Goal: Task Accomplishment & Management: Use online tool/utility

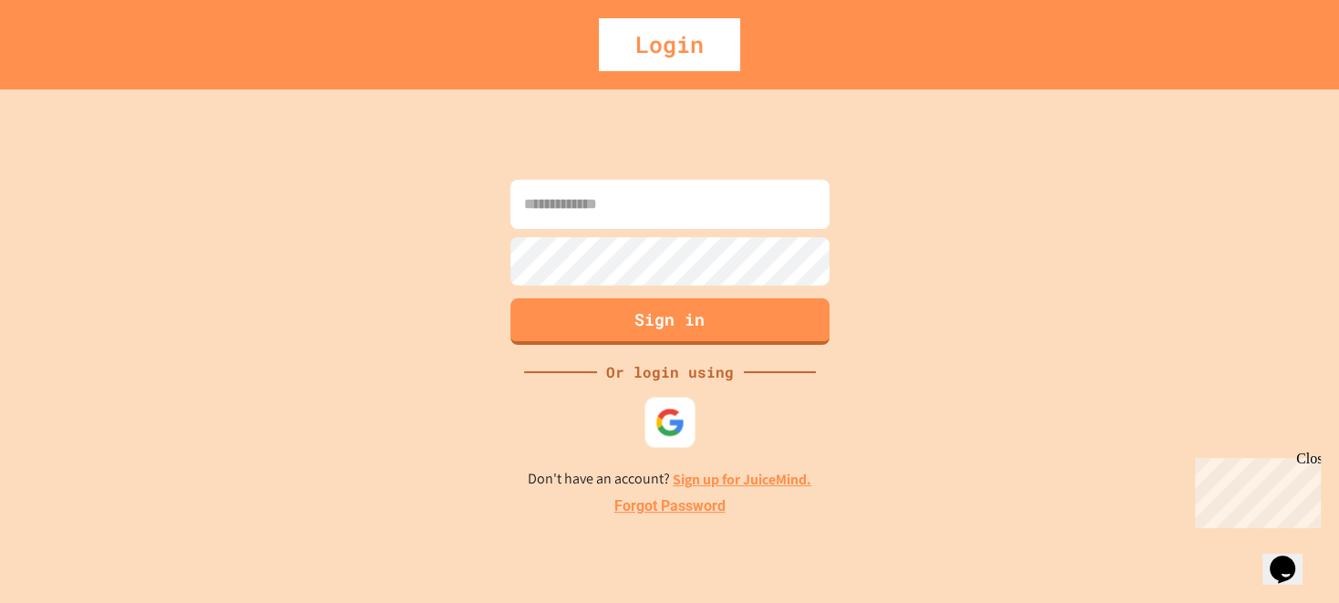
click at [669, 424] on img at bounding box center [670, 423] width 30 height 30
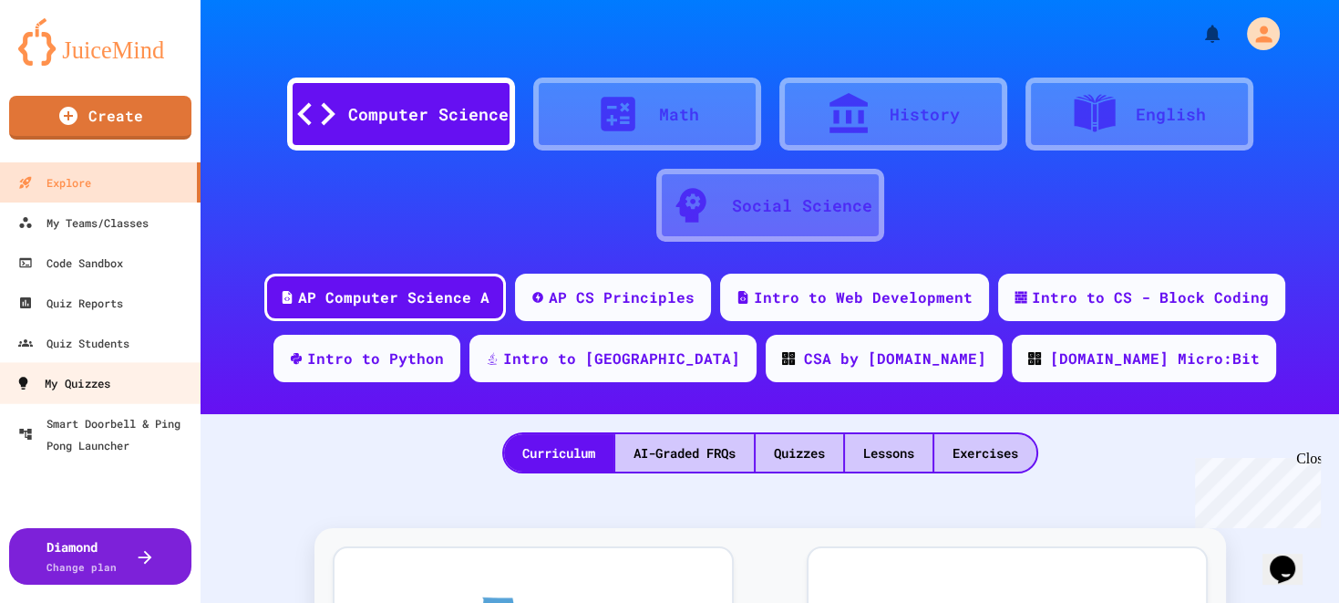
click at [84, 386] on div "My Quizzes" at bounding box center [62, 383] width 95 height 23
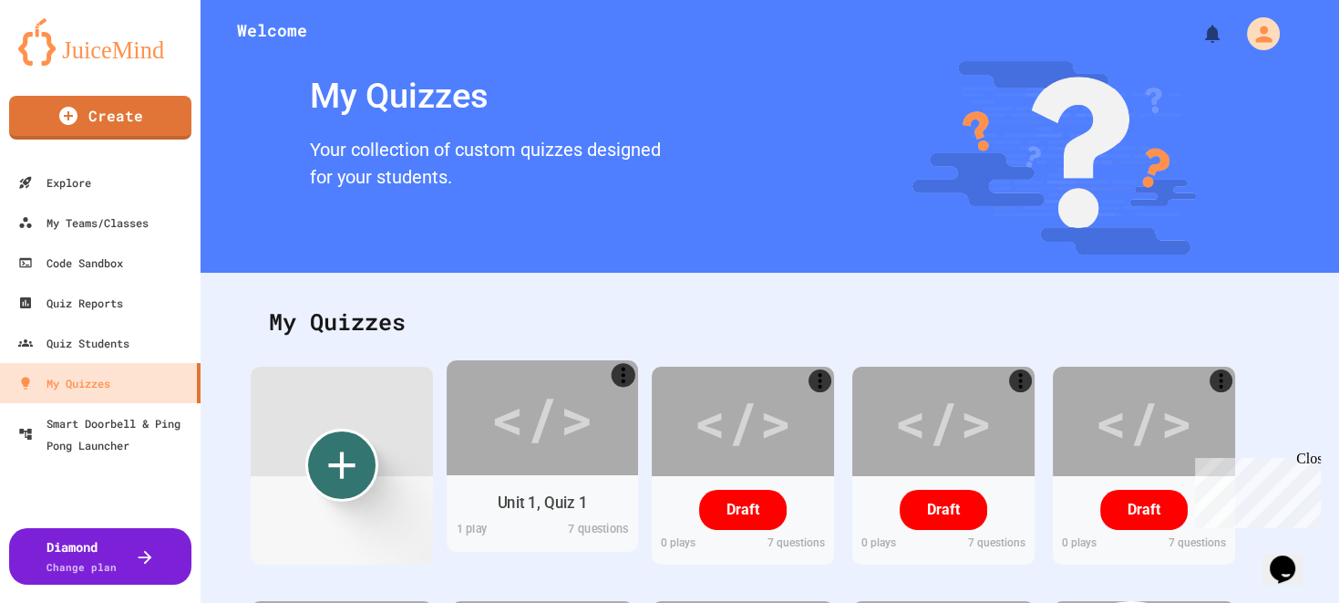
click at [570, 408] on div "</>" at bounding box center [542, 417] width 103 height 87
type input "**********"
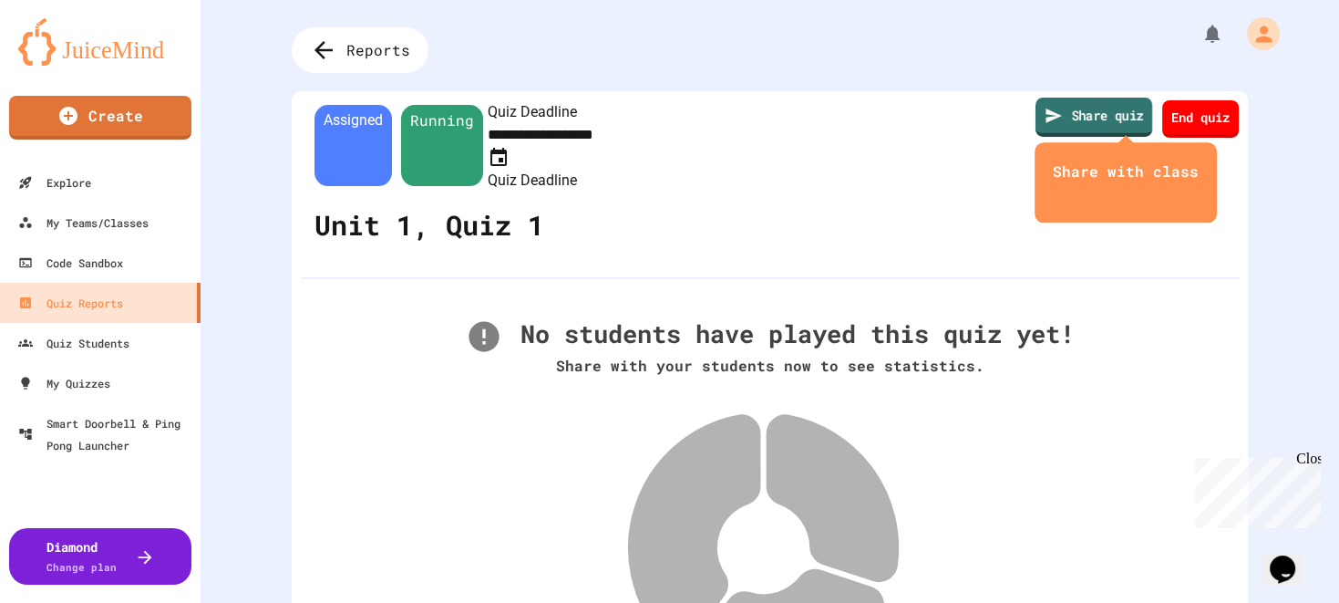
click at [1068, 119] on link "Share quiz" at bounding box center [1094, 117] width 117 height 39
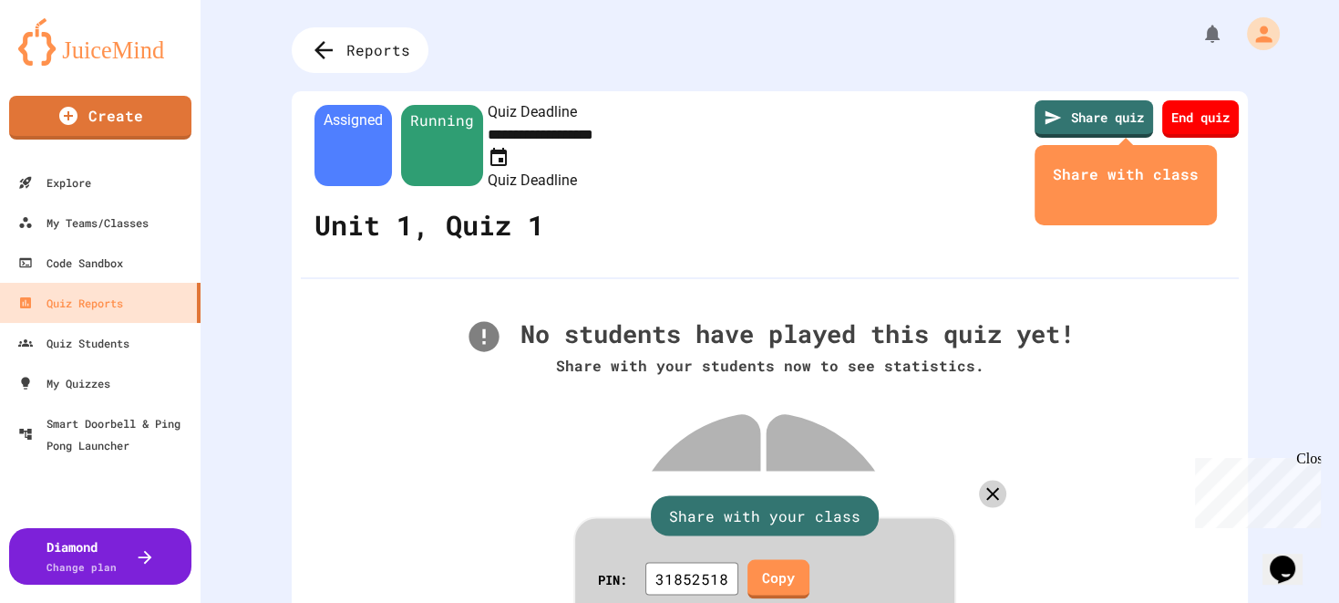
click at [773, 496] on div "Share with your class" at bounding box center [765, 516] width 228 height 40
click at [979, 480] on icon at bounding box center [992, 493] width 26 height 26
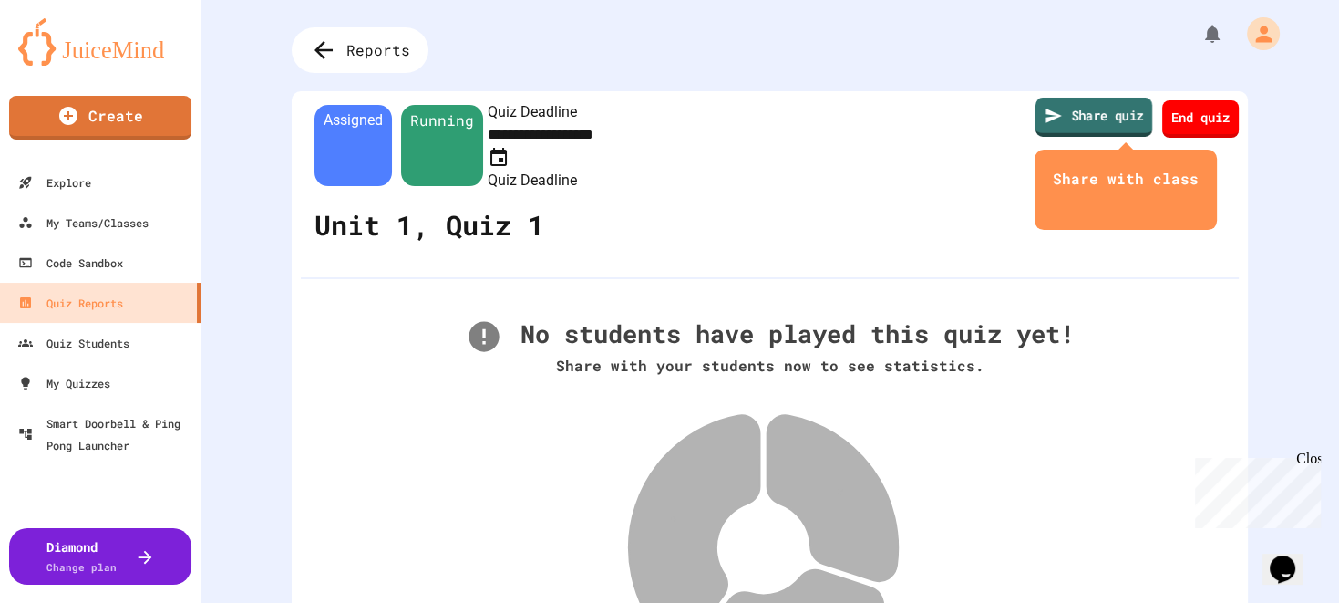
click at [1072, 112] on link "Share quiz" at bounding box center [1094, 117] width 117 height 39
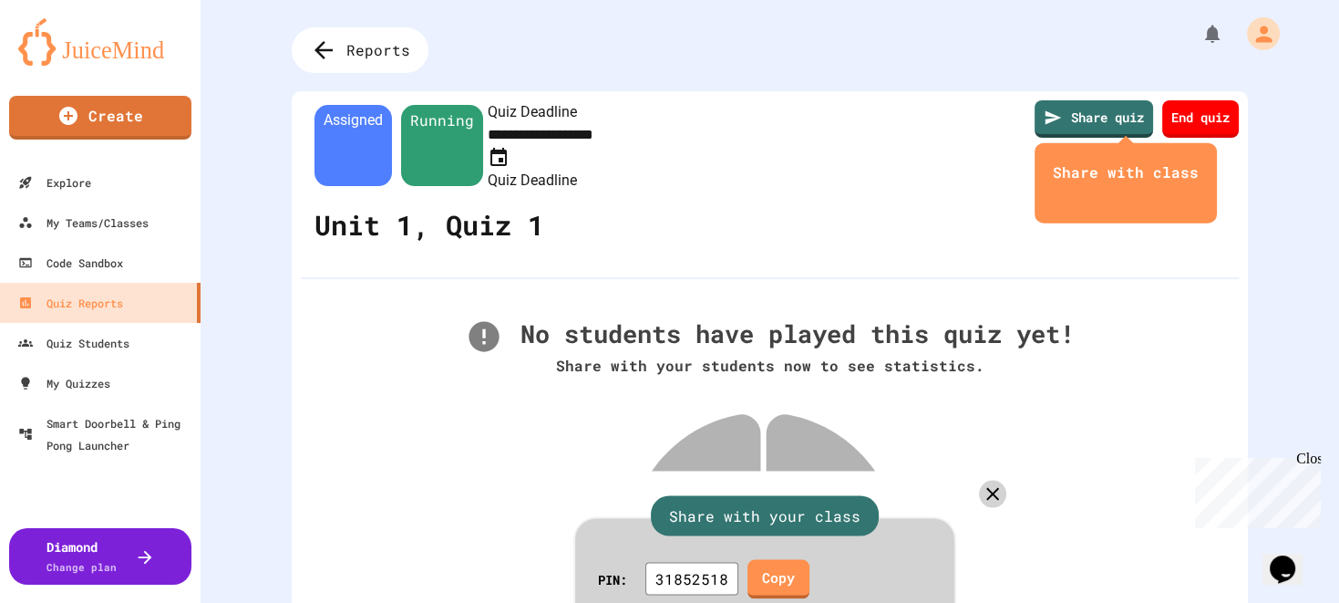
click at [831, 496] on div "Share with your class" at bounding box center [765, 516] width 228 height 40
click at [777, 556] on link "Copy" at bounding box center [778, 576] width 61 height 41
click at [801, 557] on link "Copy" at bounding box center [778, 577] width 63 height 41
click at [979, 480] on icon at bounding box center [992, 493] width 26 height 26
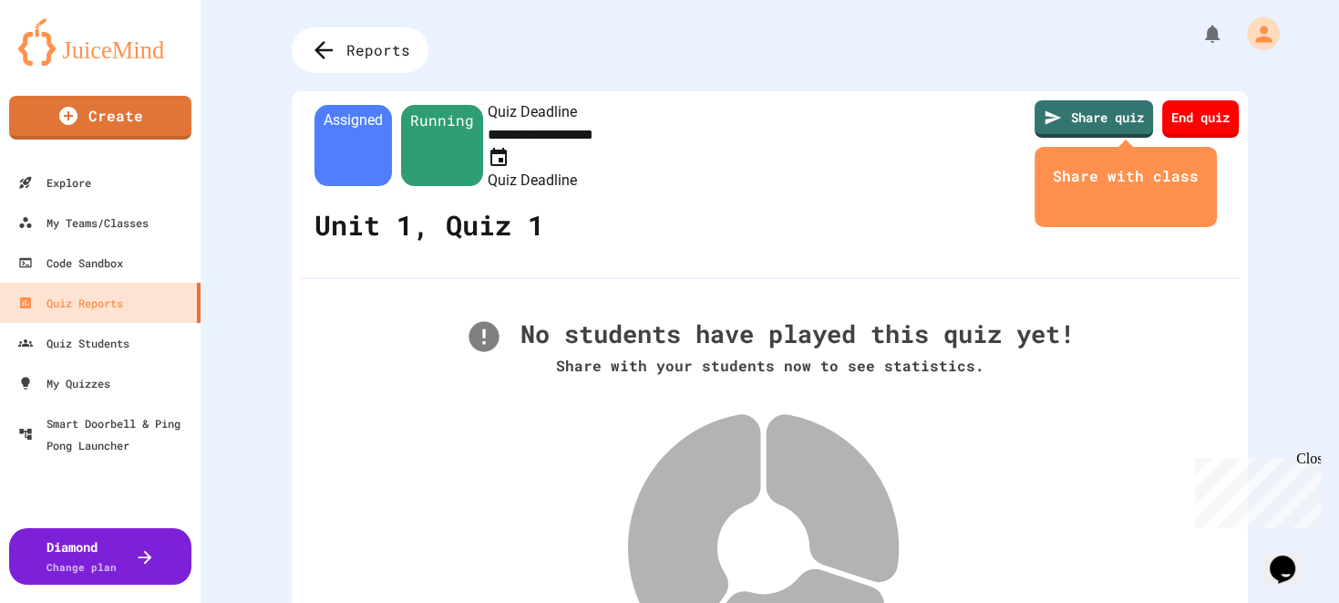
click at [1126, 200] on icon "close" at bounding box center [1126, 200] width 0 height 0
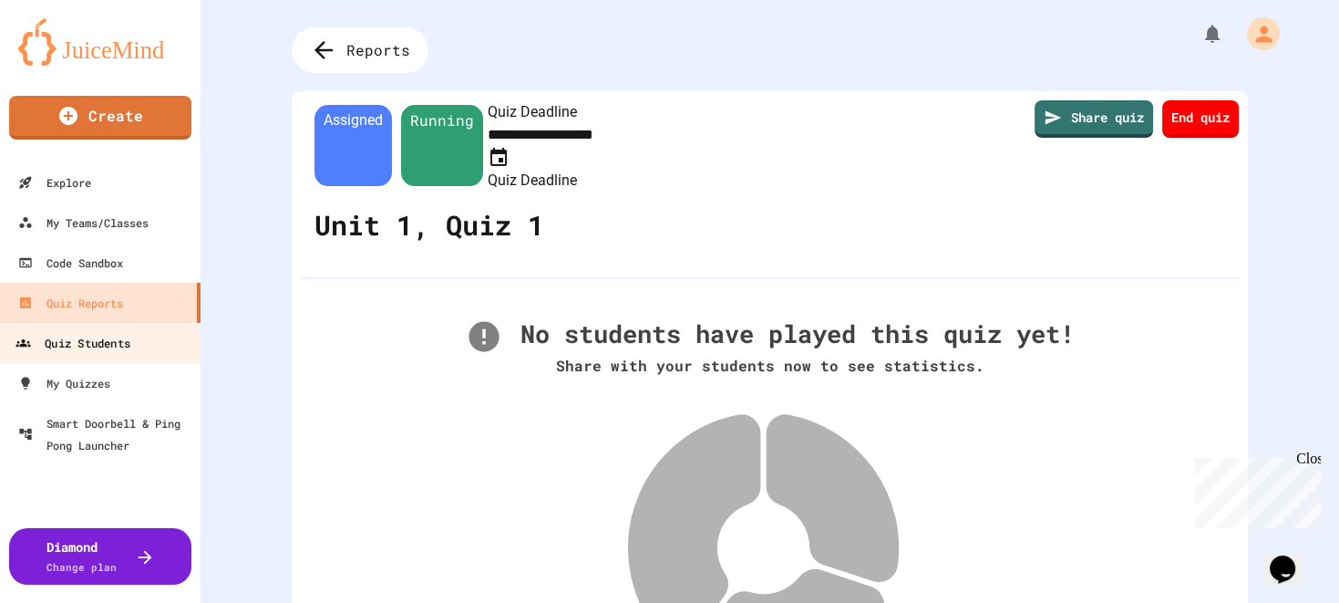
click at [58, 343] on div "Quiz Students" at bounding box center [72, 343] width 115 height 23
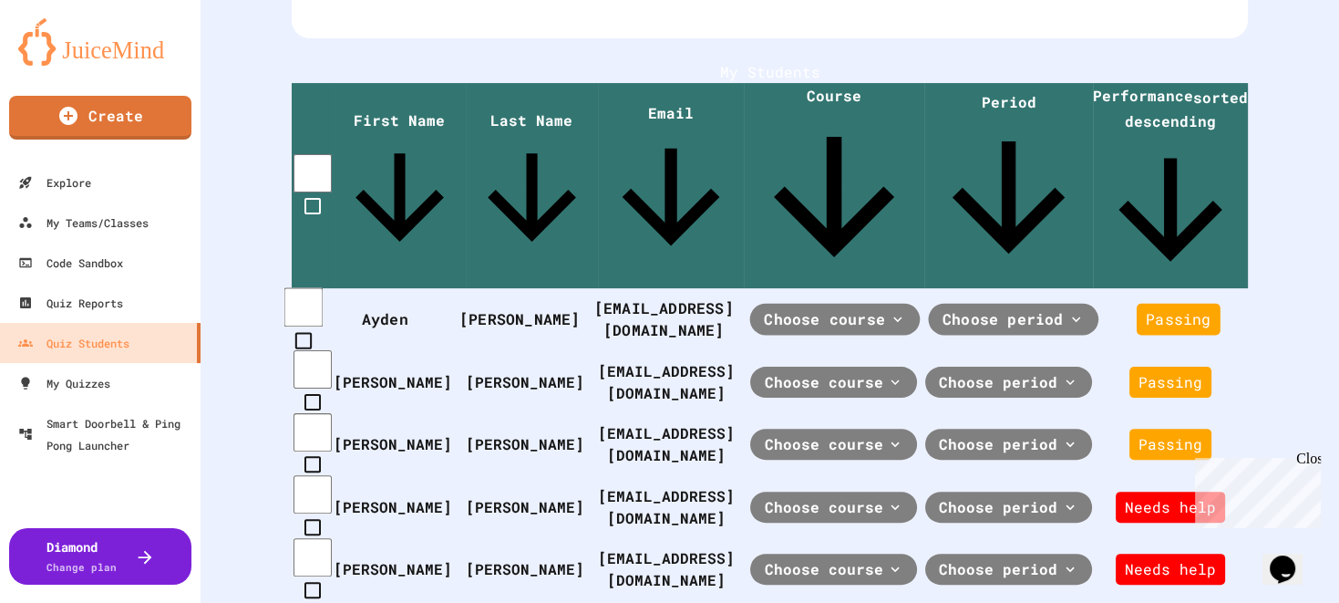
scroll to position [462, 0]
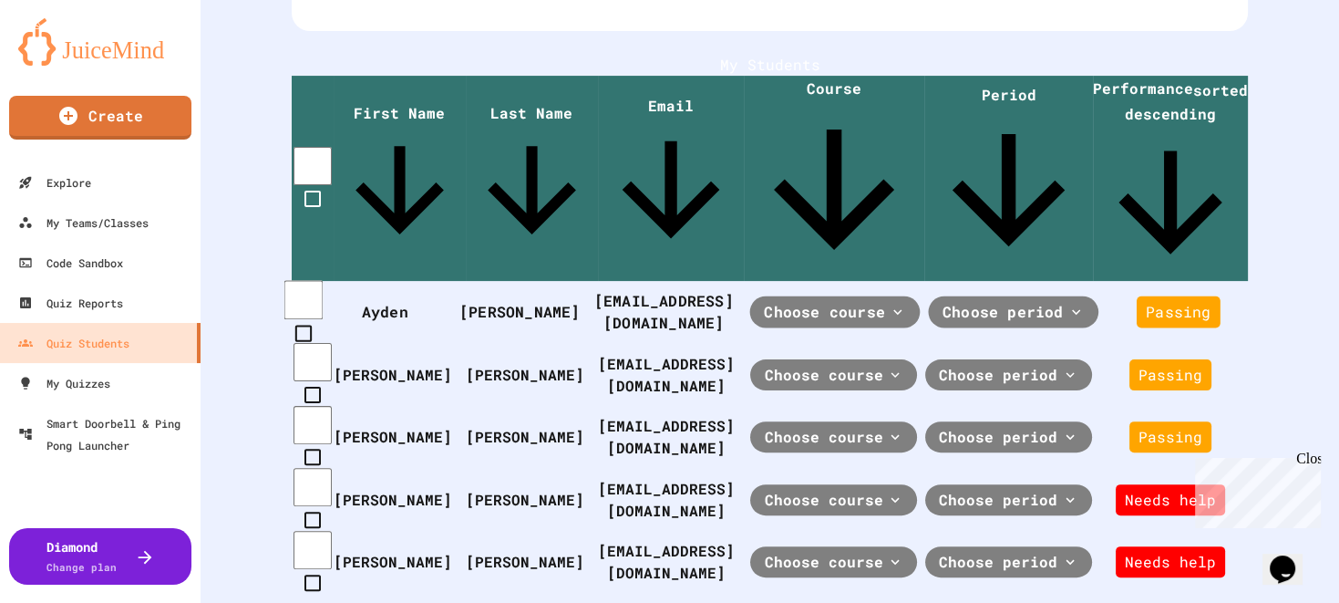
click at [894, 309] on icon at bounding box center [898, 311] width 8 height 5
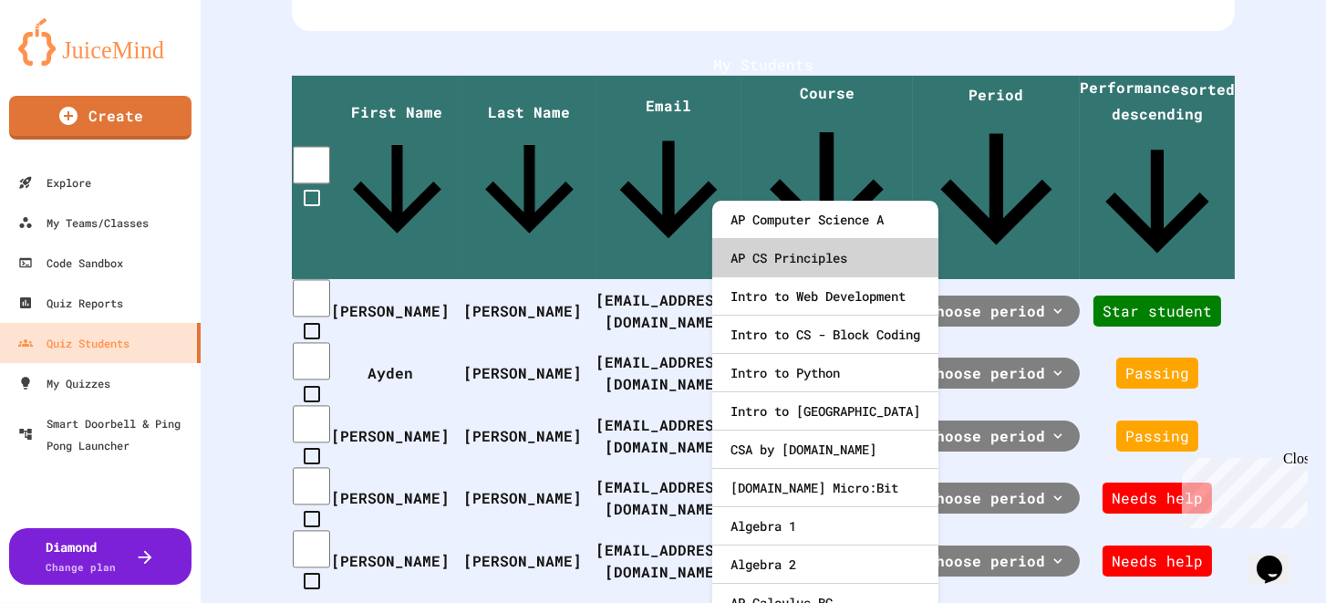
click at [821, 254] on div "AP CS Principles" at bounding box center [825, 258] width 226 height 38
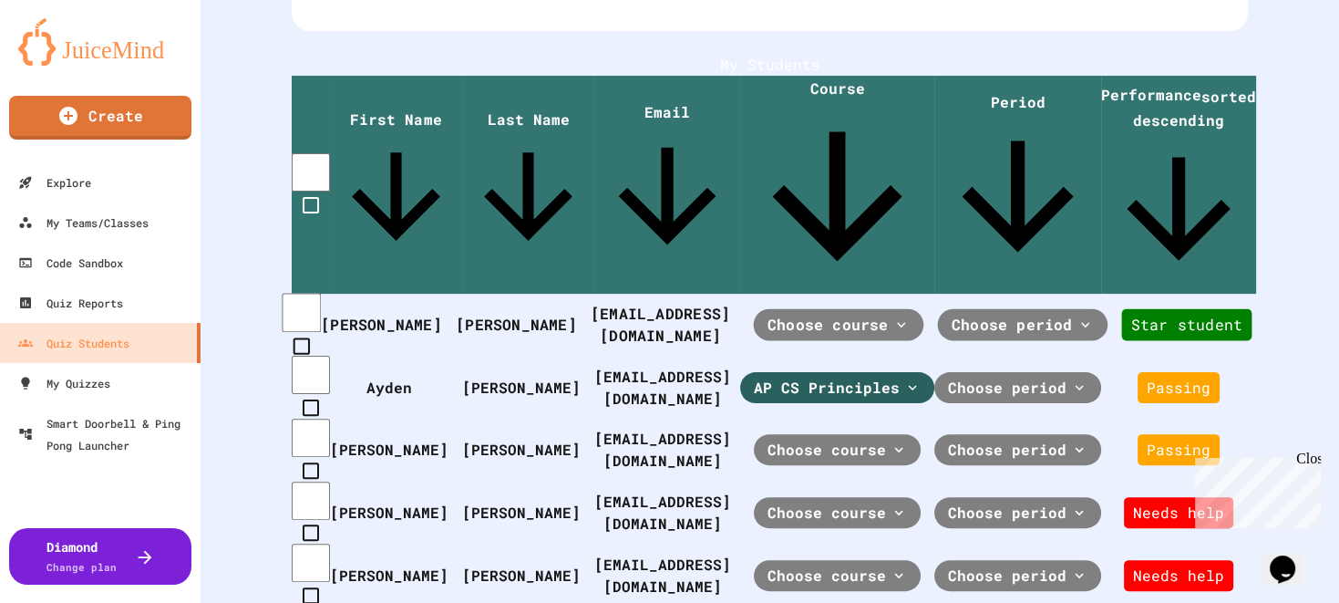
click at [848, 309] on div "Choose course" at bounding box center [839, 325] width 170 height 32
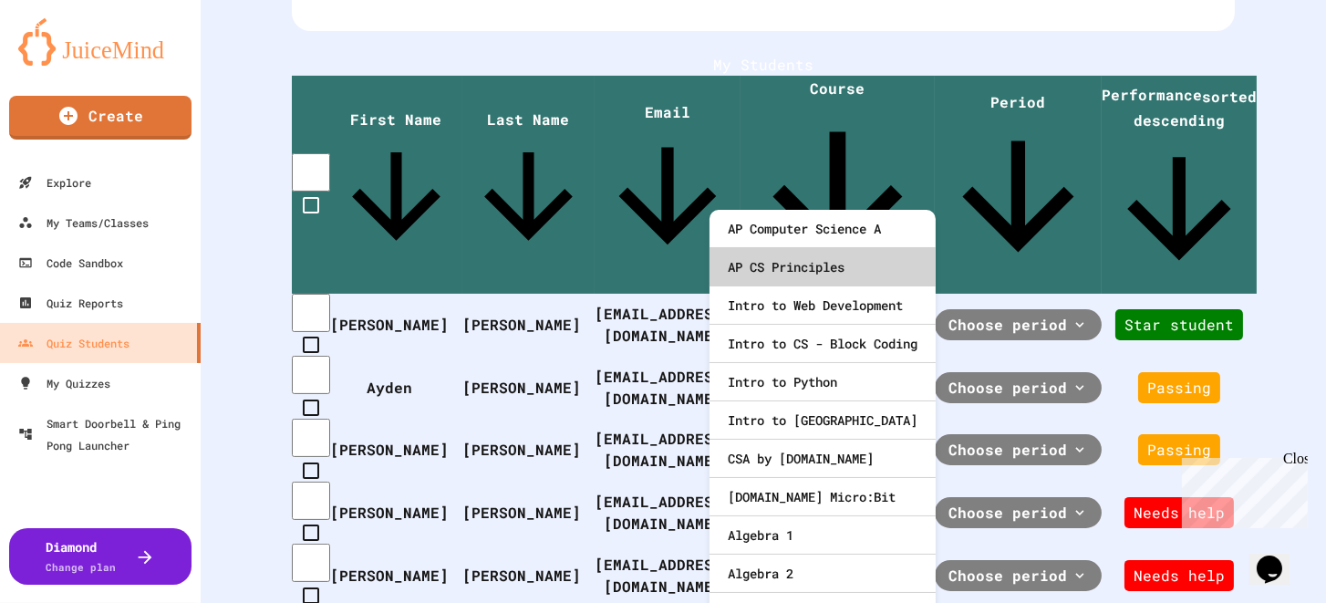
click at [815, 269] on div "AP CS Principles" at bounding box center [822, 267] width 226 height 38
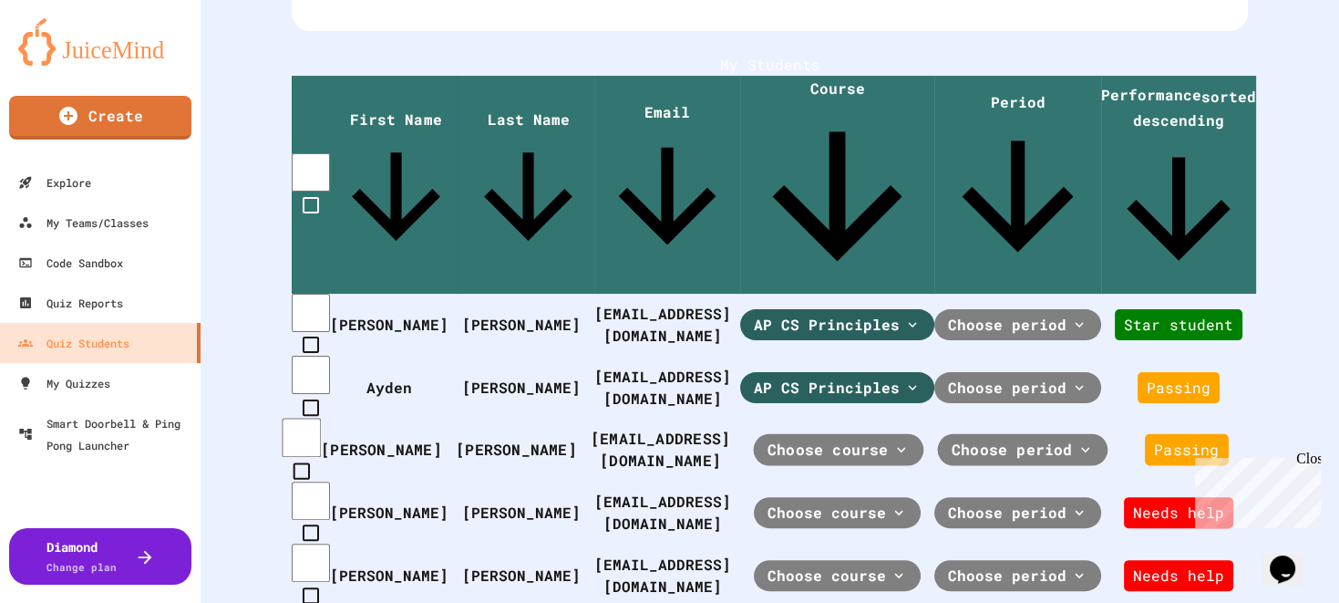
click at [821, 439] on span "Choose course" at bounding box center [828, 450] width 121 height 22
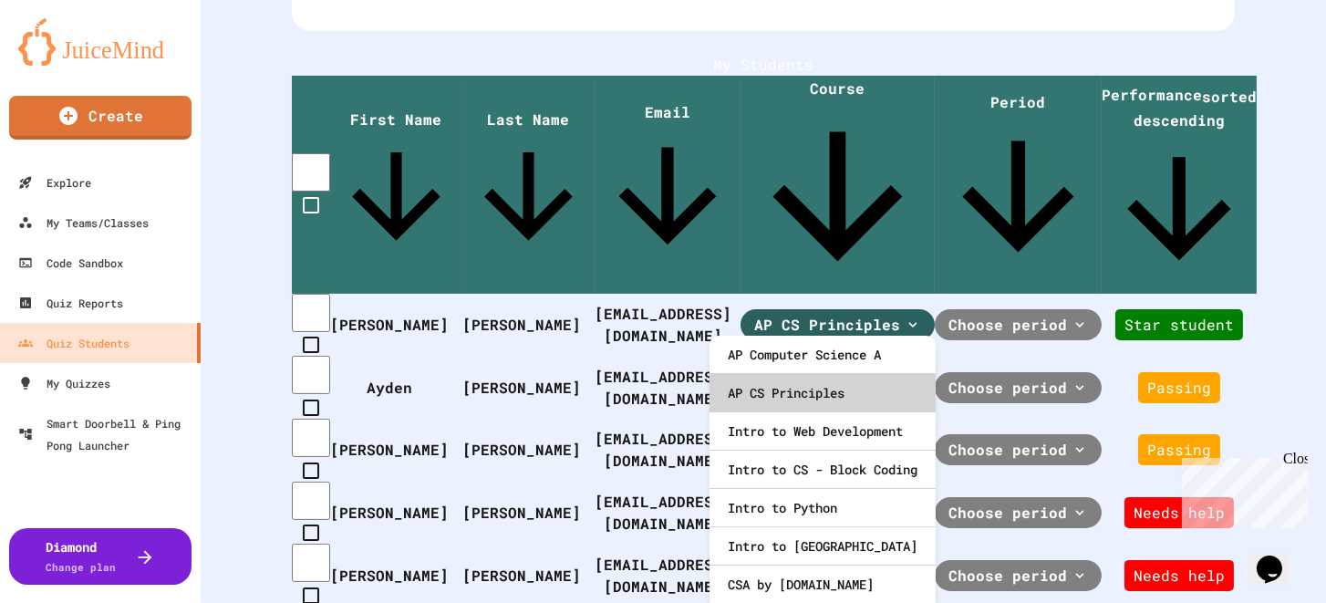
click at [806, 385] on div "AP CS Principles" at bounding box center [822, 393] width 226 height 38
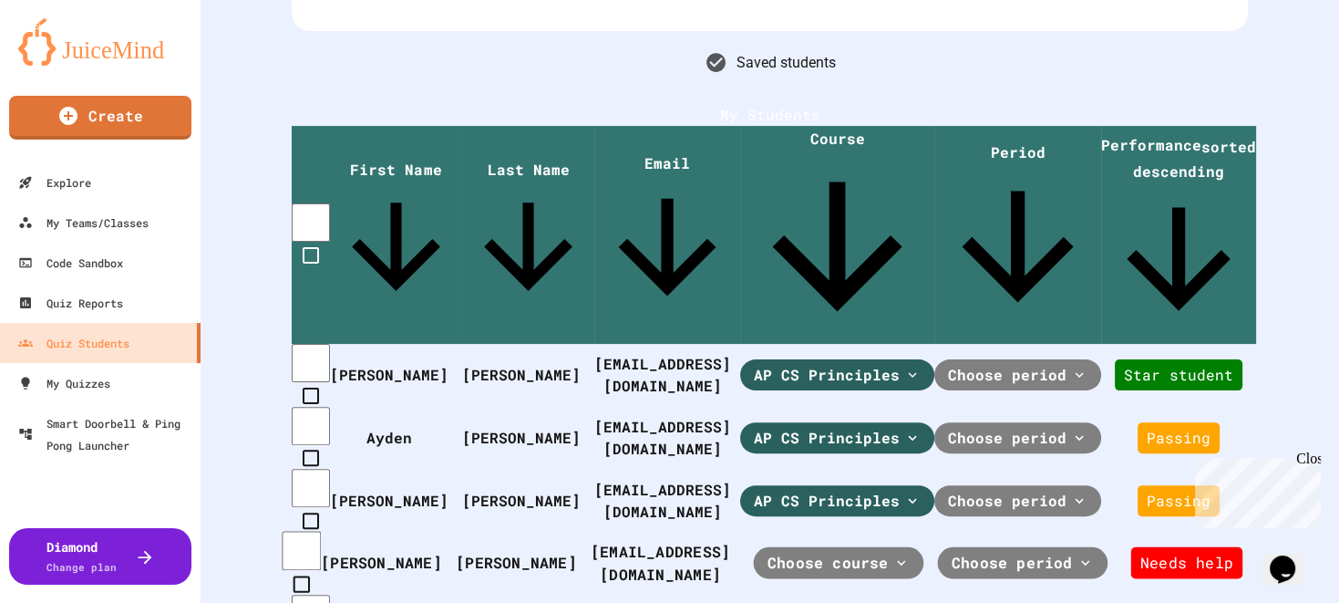
click at [806, 552] on span "Choose course" at bounding box center [828, 563] width 121 height 22
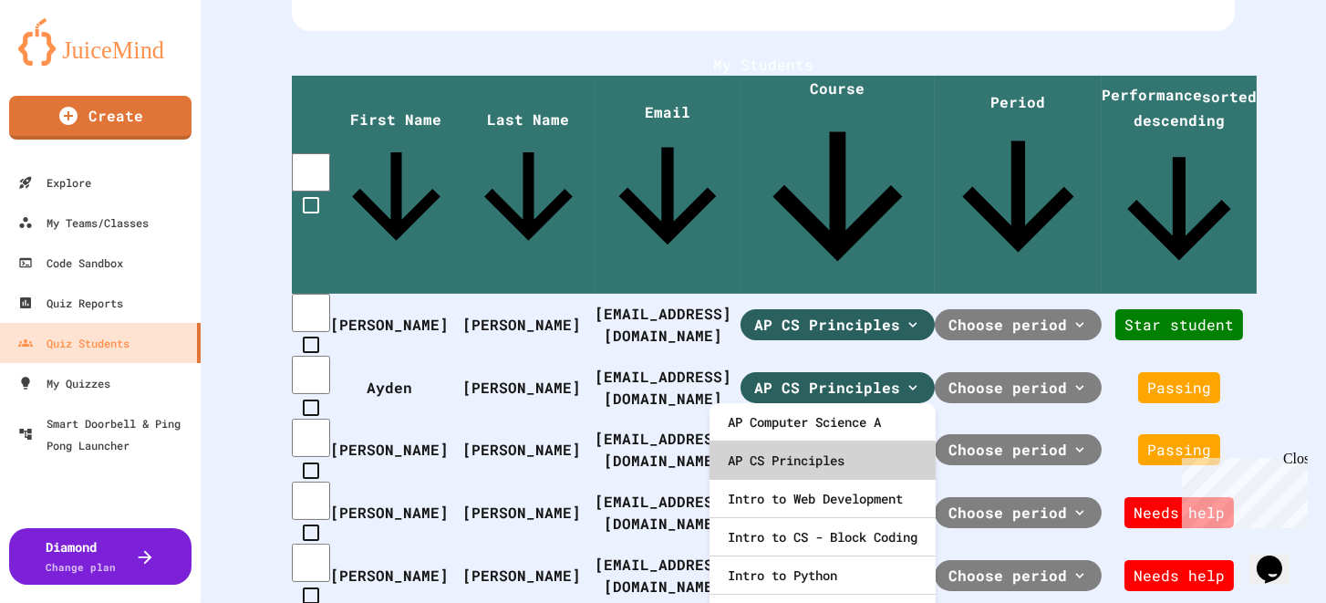
click at [794, 450] on div "AP CS Principles" at bounding box center [822, 460] width 226 height 38
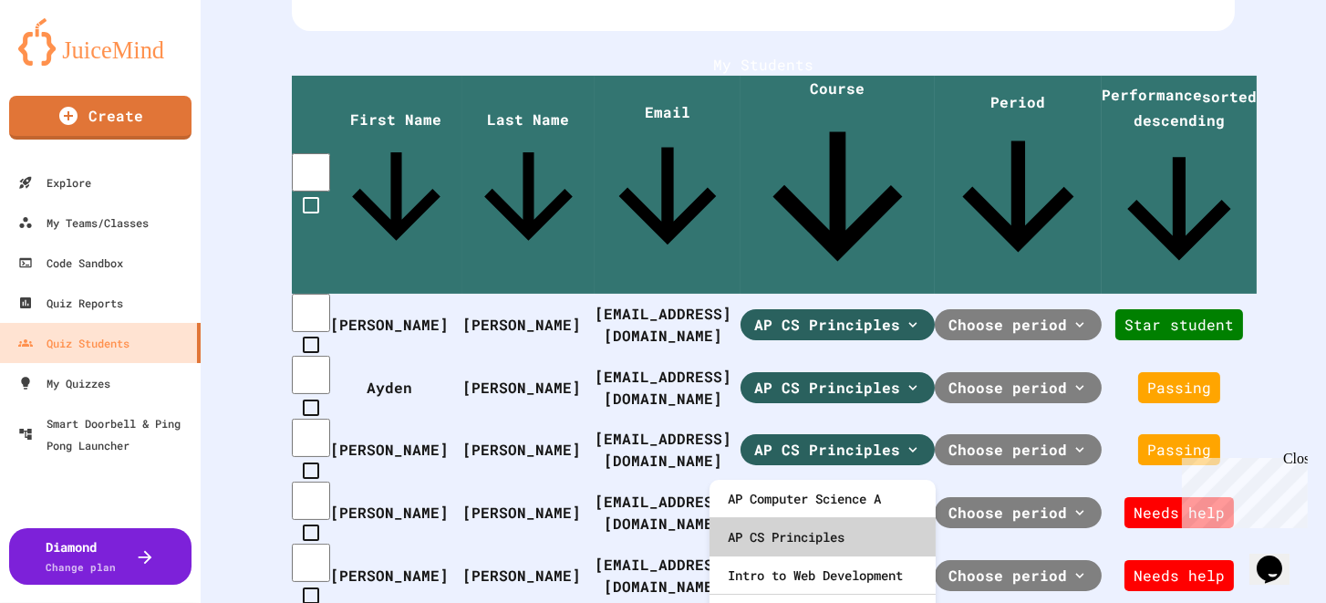
click at [796, 528] on div "AP CS Principles" at bounding box center [822, 537] width 226 height 38
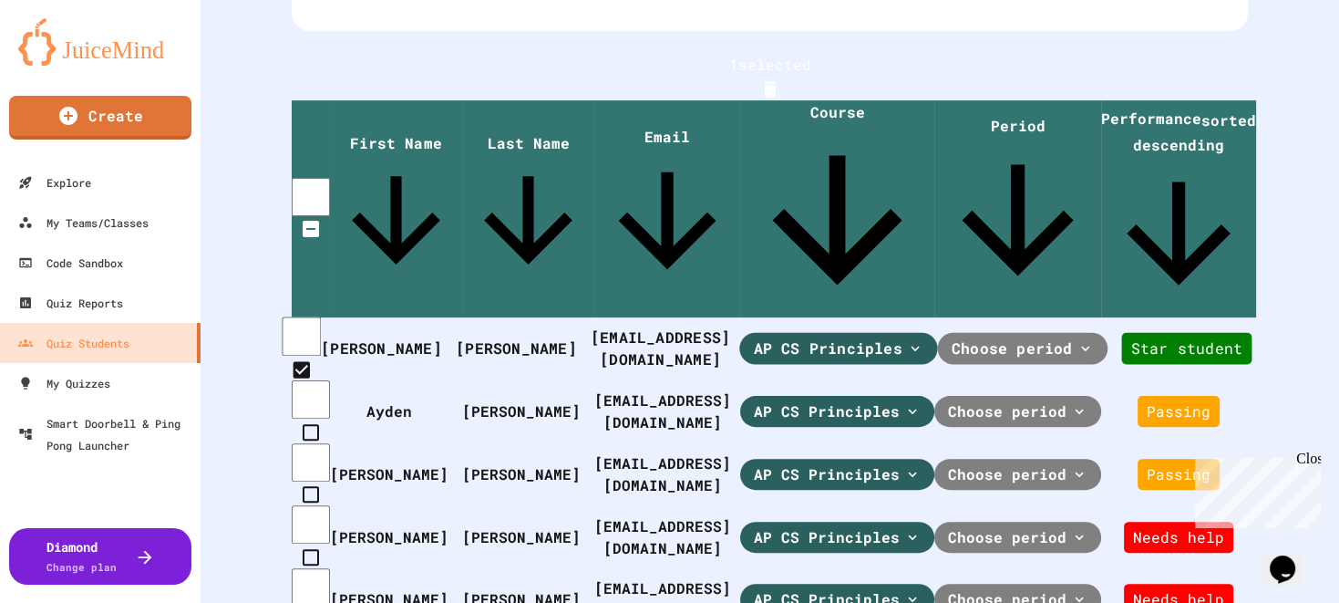
click at [903, 338] on span "Choose period" at bounding box center [828, 349] width 149 height 22
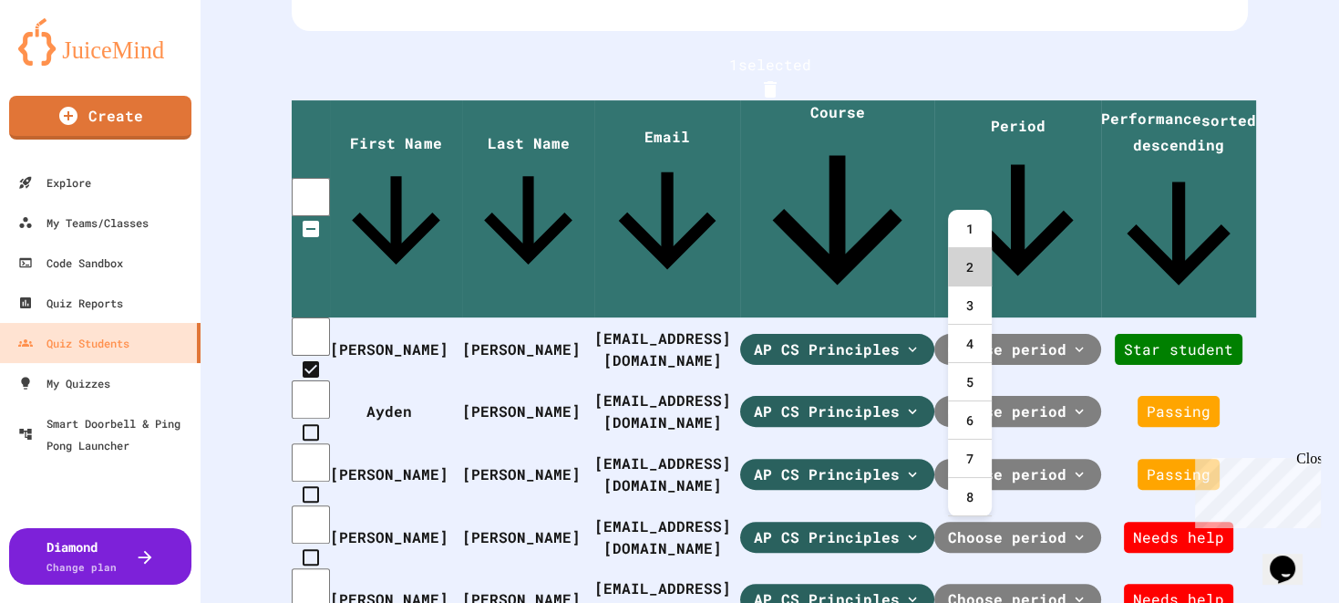
click at [969, 269] on div "2" at bounding box center [970, 267] width 44 height 38
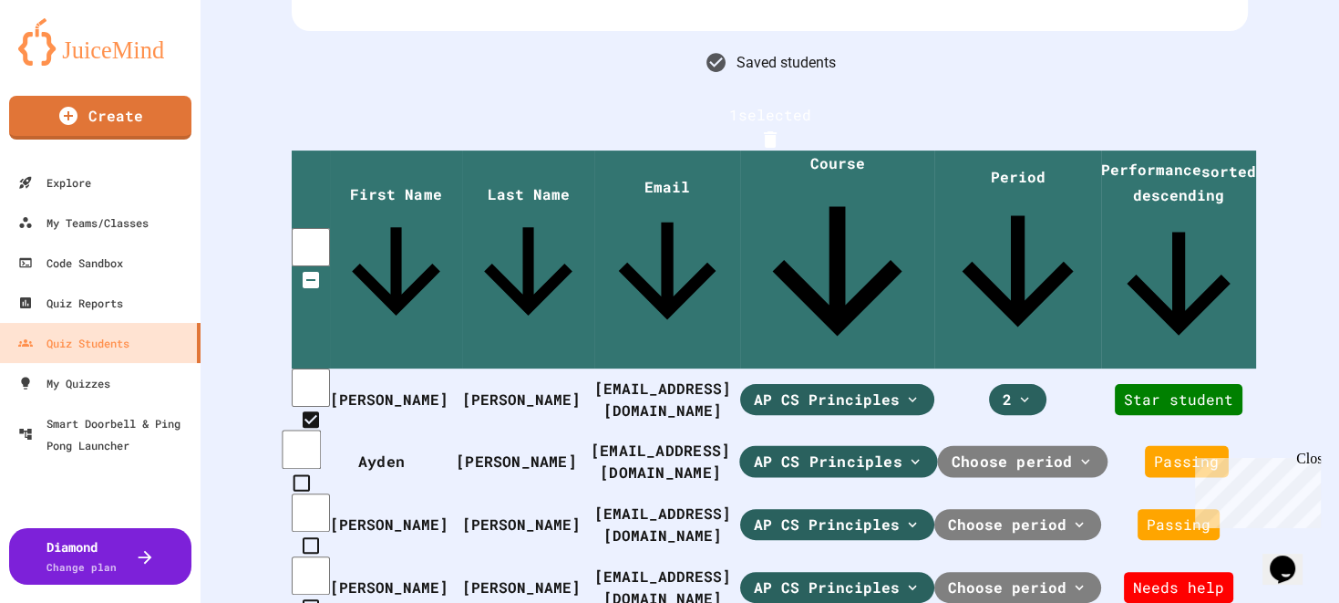
click at [903, 450] on span "Choose period" at bounding box center [828, 461] width 149 height 22
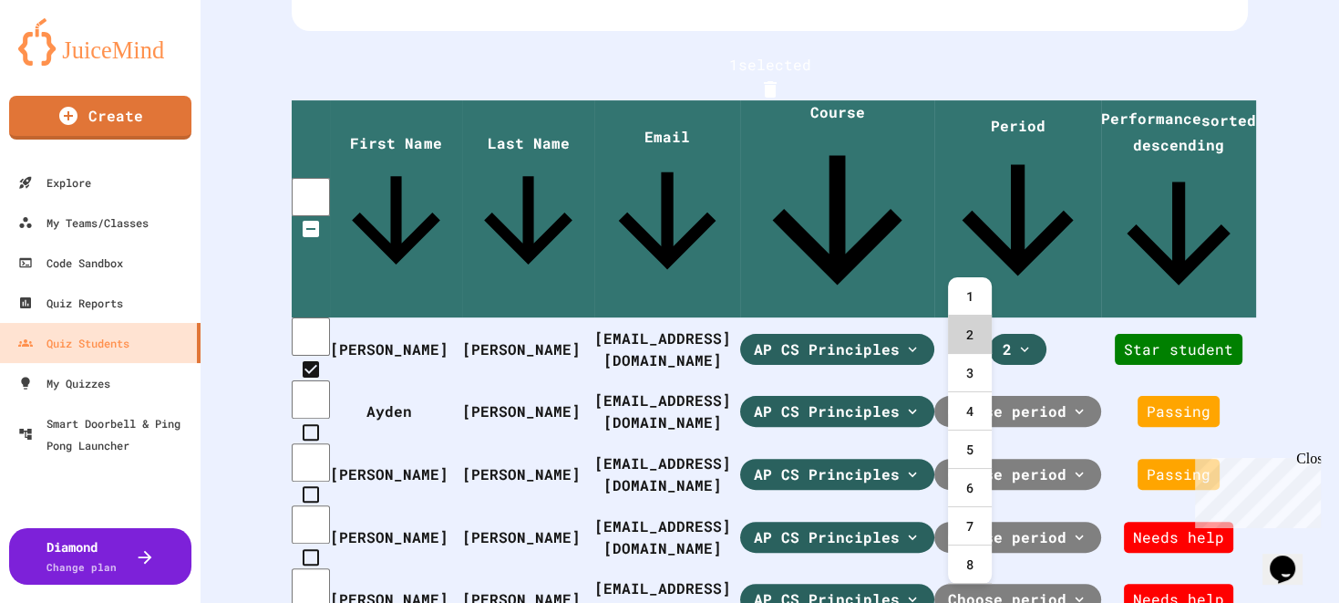
click at [971, 326] on div "2" at bounding box center [970, 334] width 44 height 38
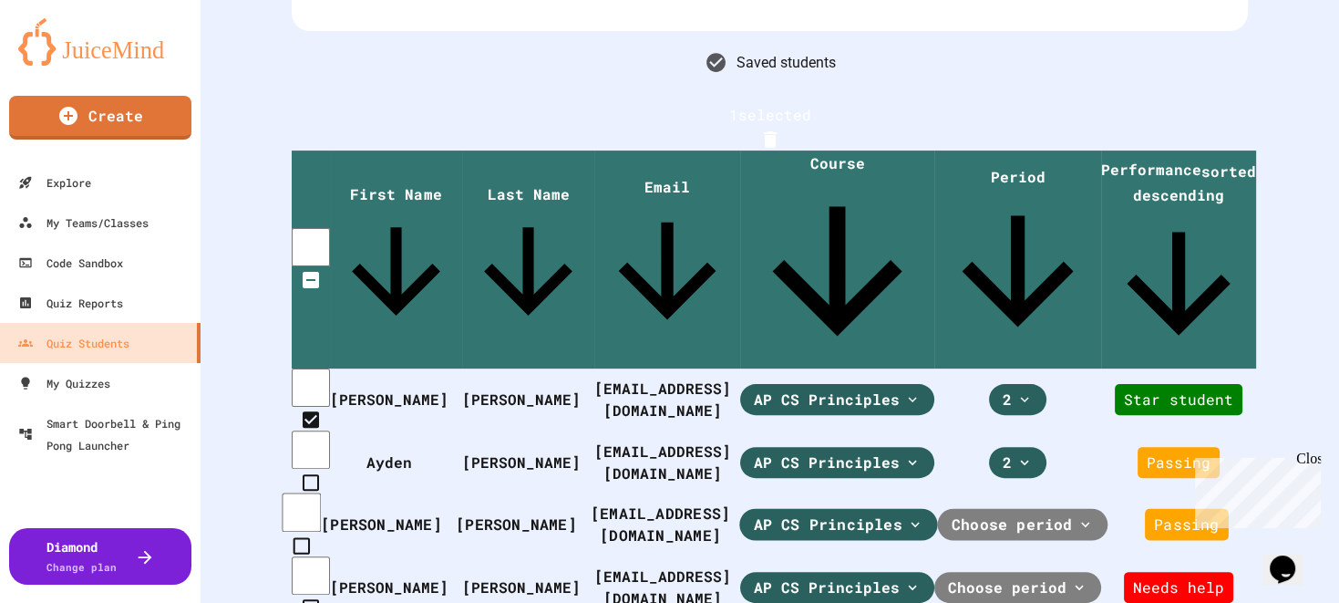
click at [903, 513] on span "Choose period" at bounding box center [828, 524] width 149 height 22
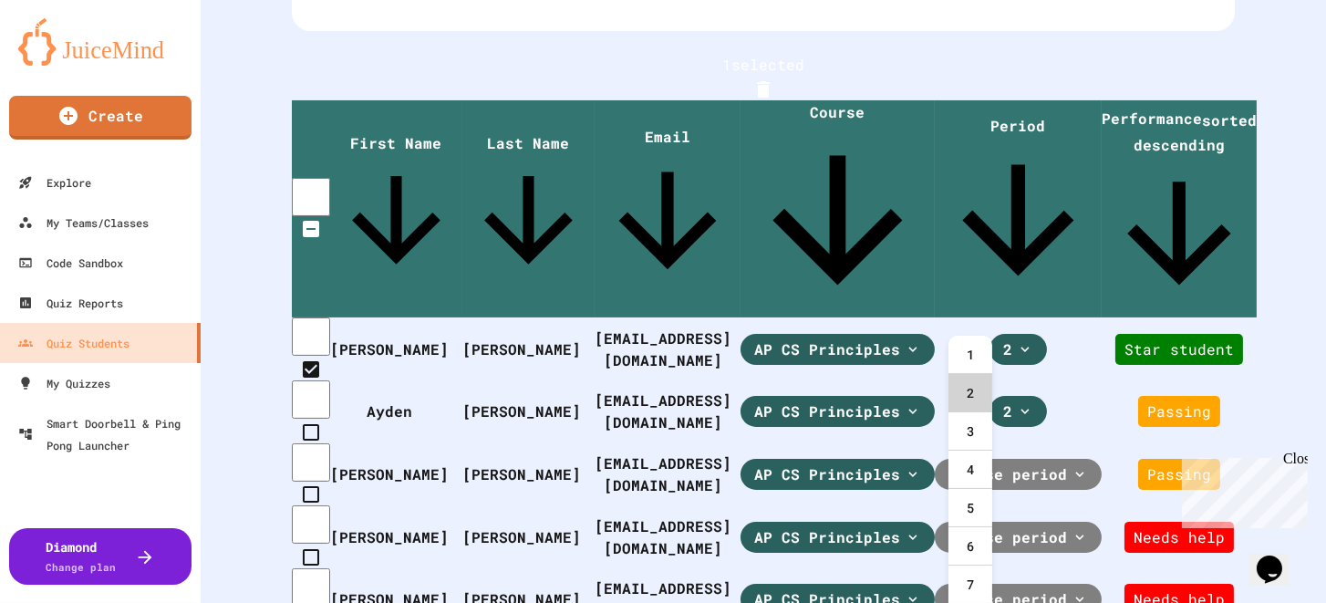
click at [966, 386] on div "2" at bounding box center [970, 393] width 44 height 38
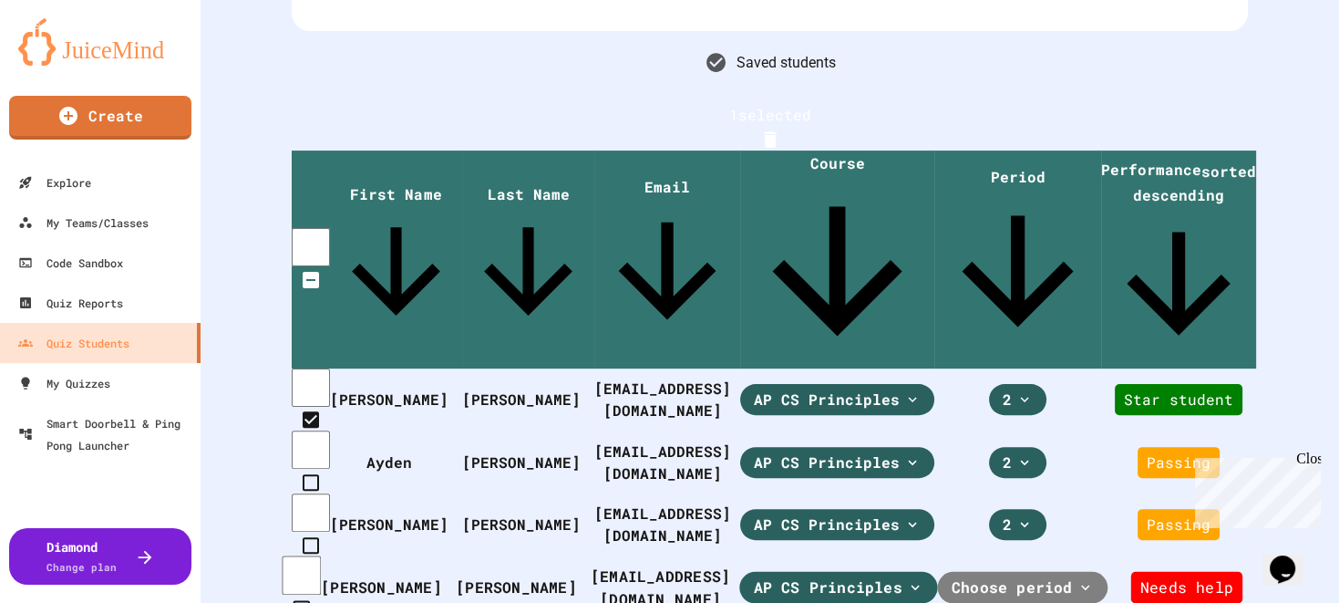
click at [903, 576] on span "Choose period" at bounding box center [828, 587] width 149 height 22
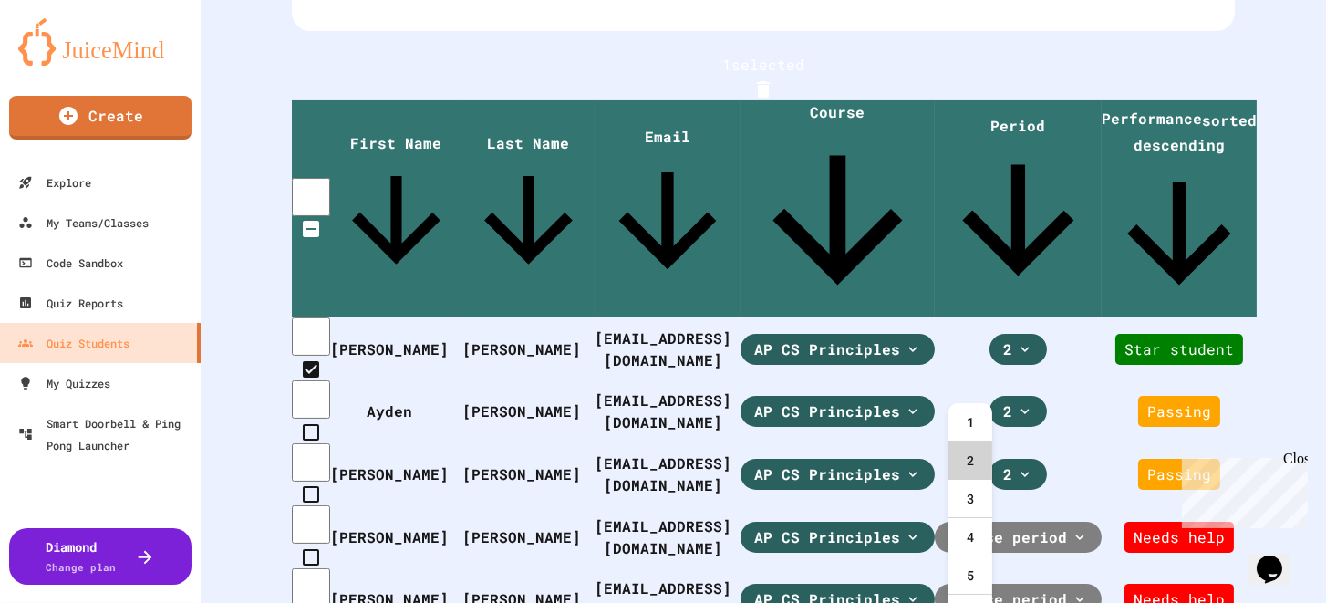
click at [972, 470] on div "2" at bounding box center [970, 460] width 44 height 38
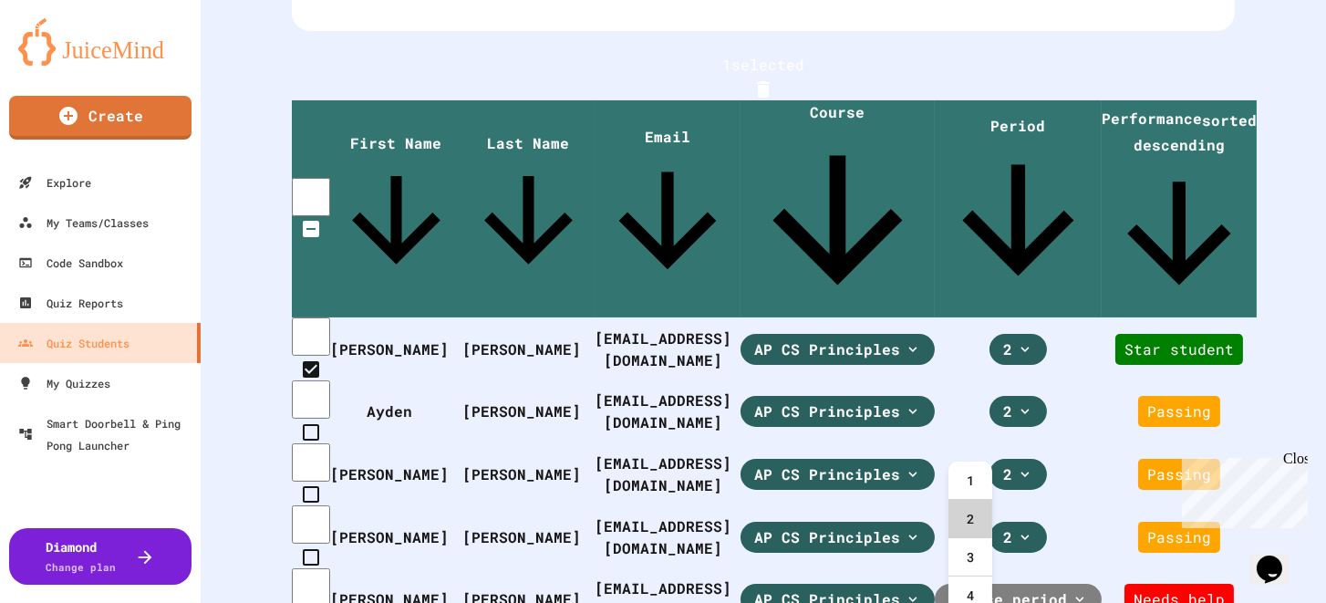
click at [966, 506] on div "2" at bounding box center [970, 519] width 44 height 38
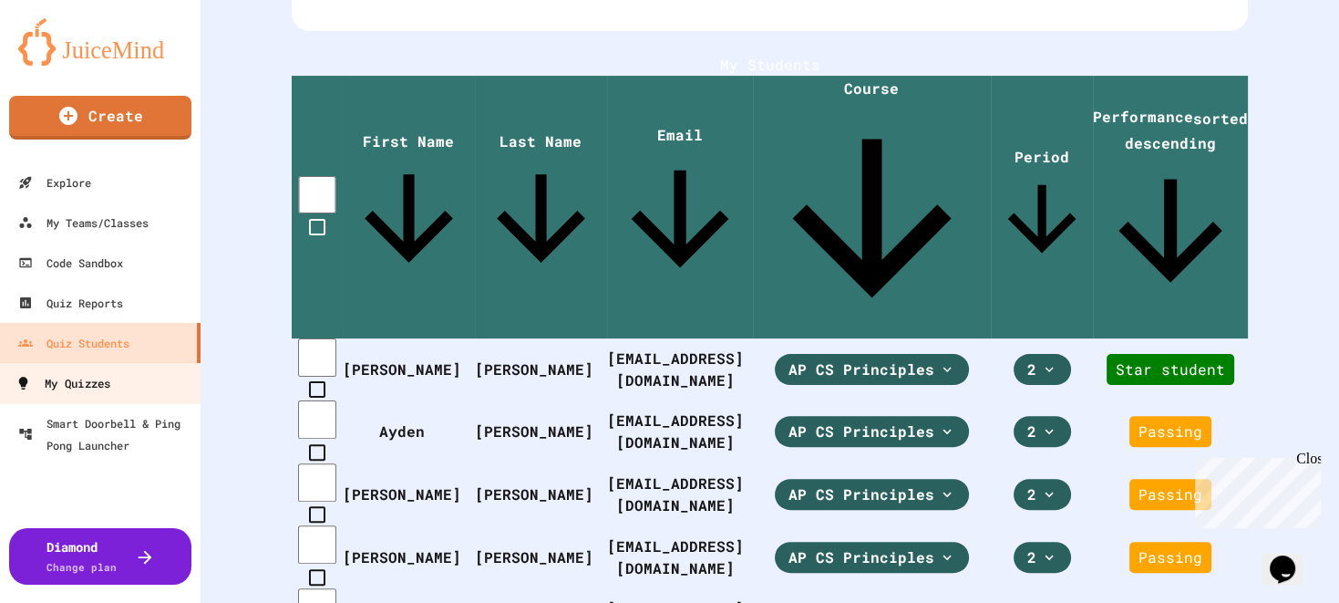
click at [100, 392] on div "My Quizzes" at bounding box center [62, 383] width 95 height 23
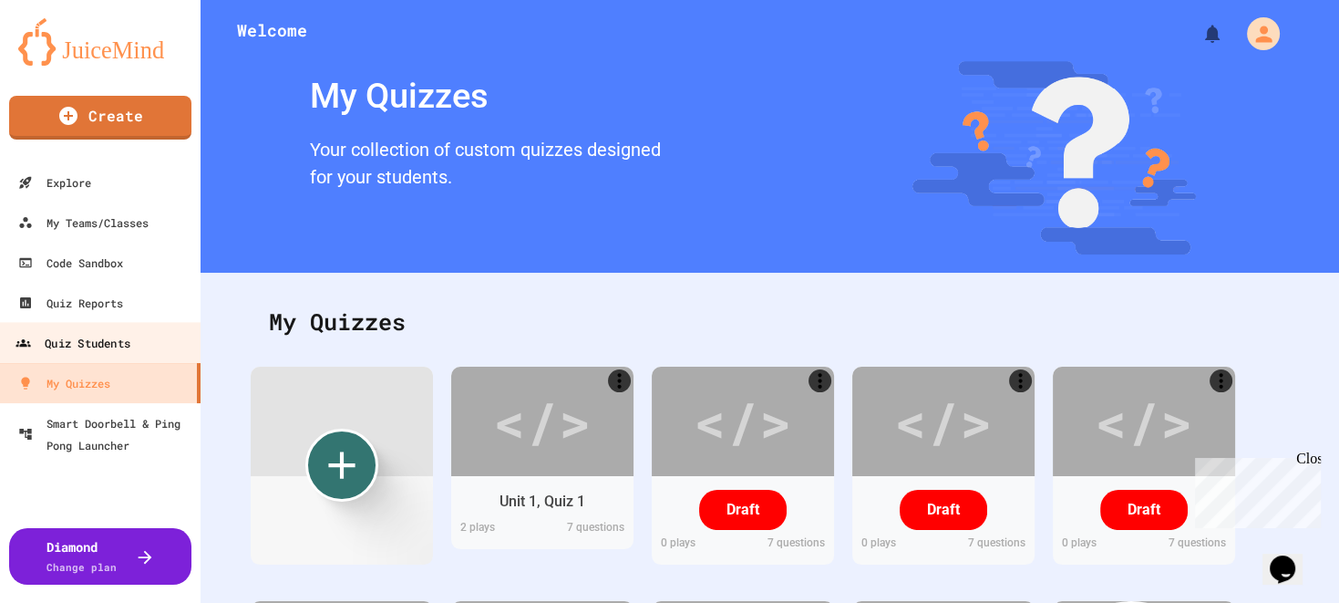
click at [127, 346] on div "Quiz Students" at bounding box center [72, 343] width 115 height 23
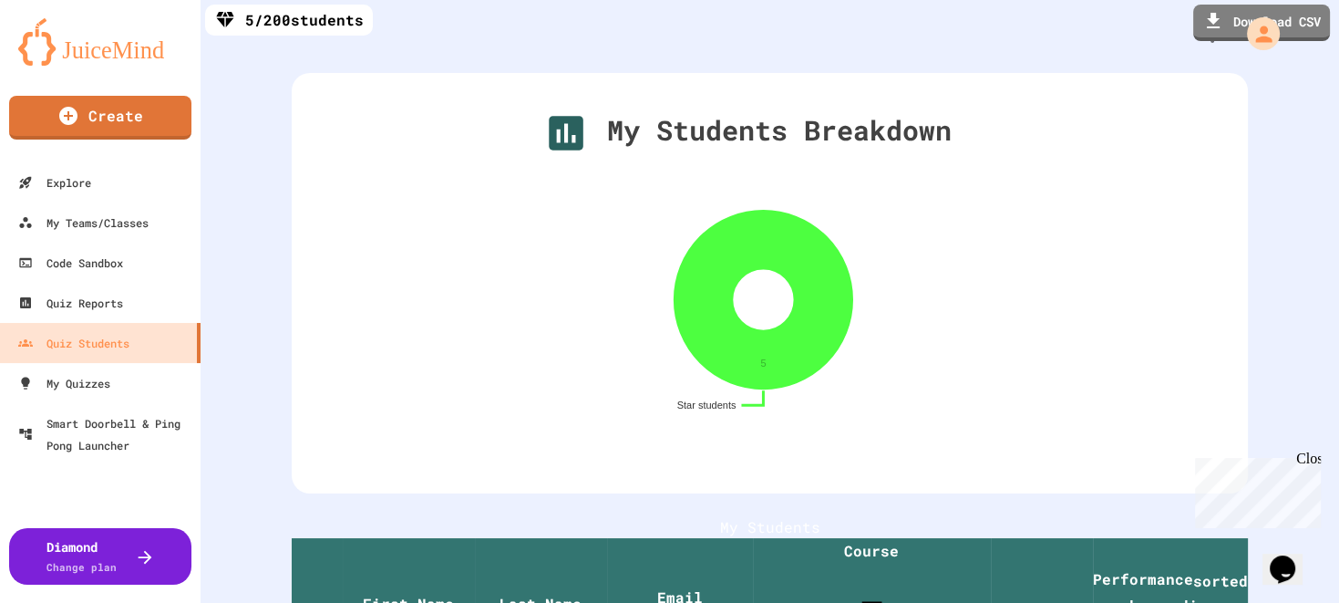
click at [385, 367] on div "My Students Breakdown Star students 5" at bounding box center [770, 283] width 956 height 420
click at [69, 369] on link "My Quizzes" at bounding box center [100, 382] width 207 height 41
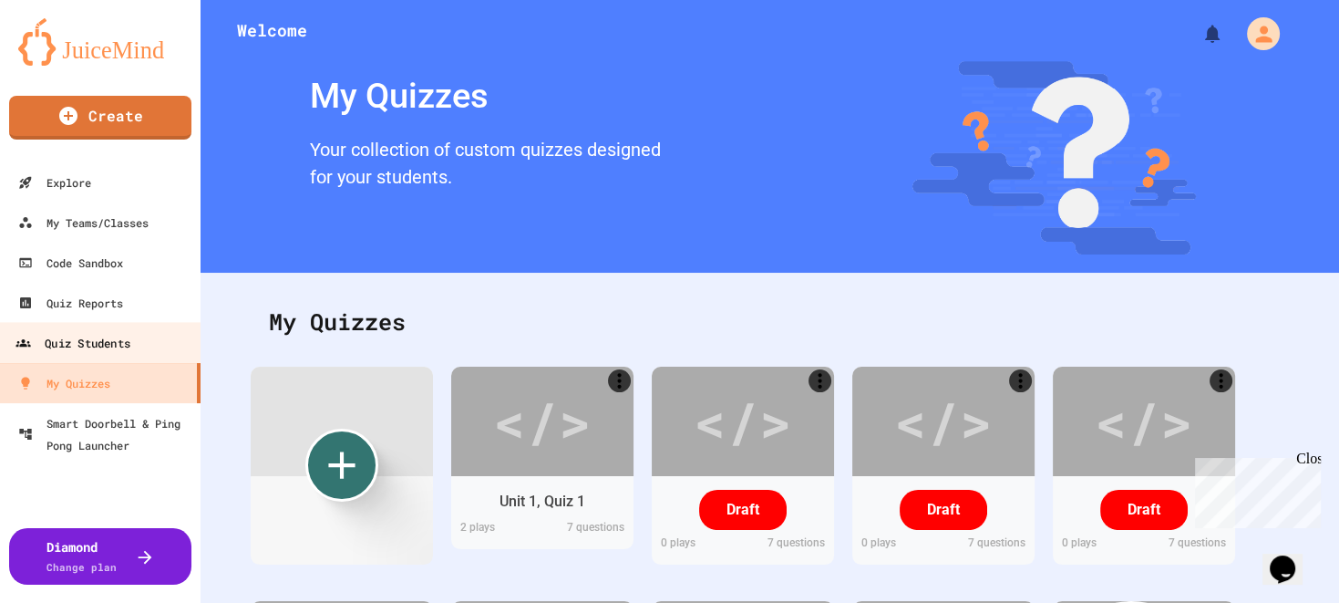
click at [134, 335] on link "Quiz Students" at bounding box center [100, 342] width 207 height 41
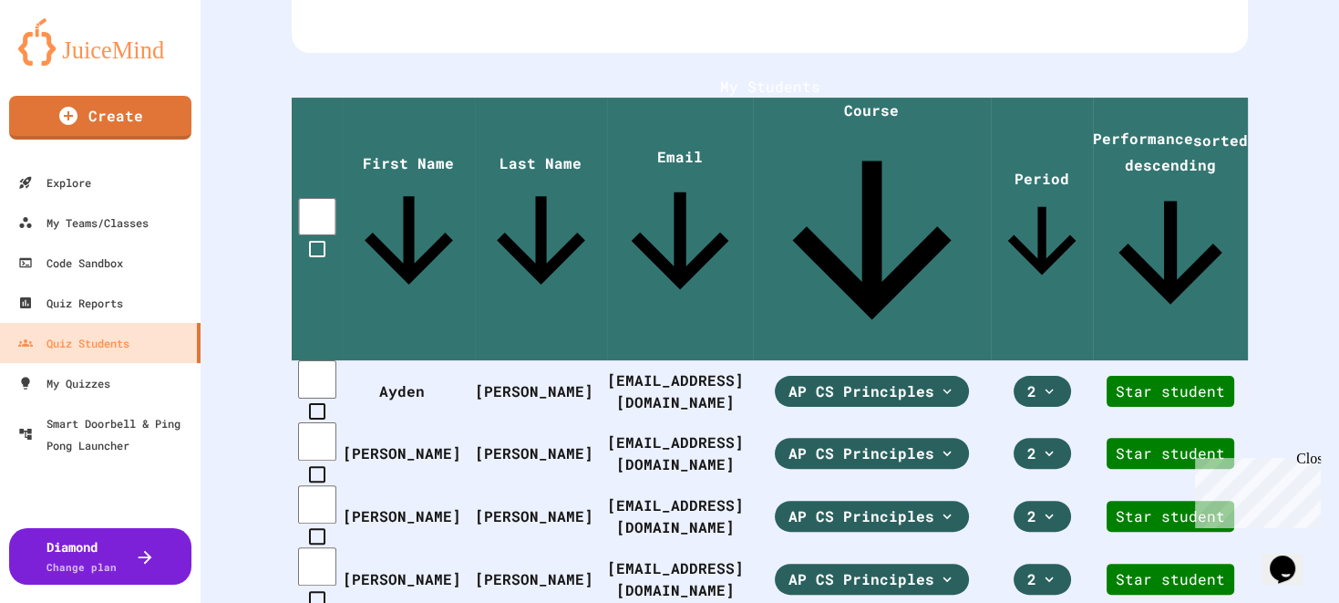
scroll to position [455, 0]
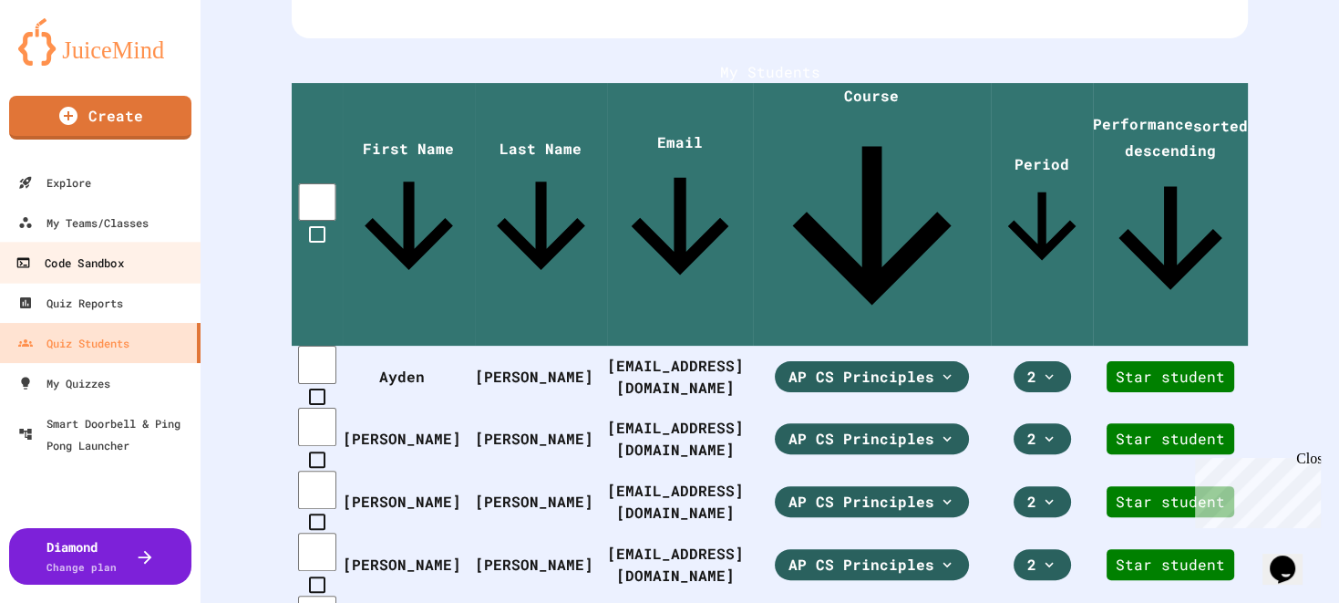
click at [119, 254] on div "Code Sandbox" at bounding box center [69, 263] width 108 height 23
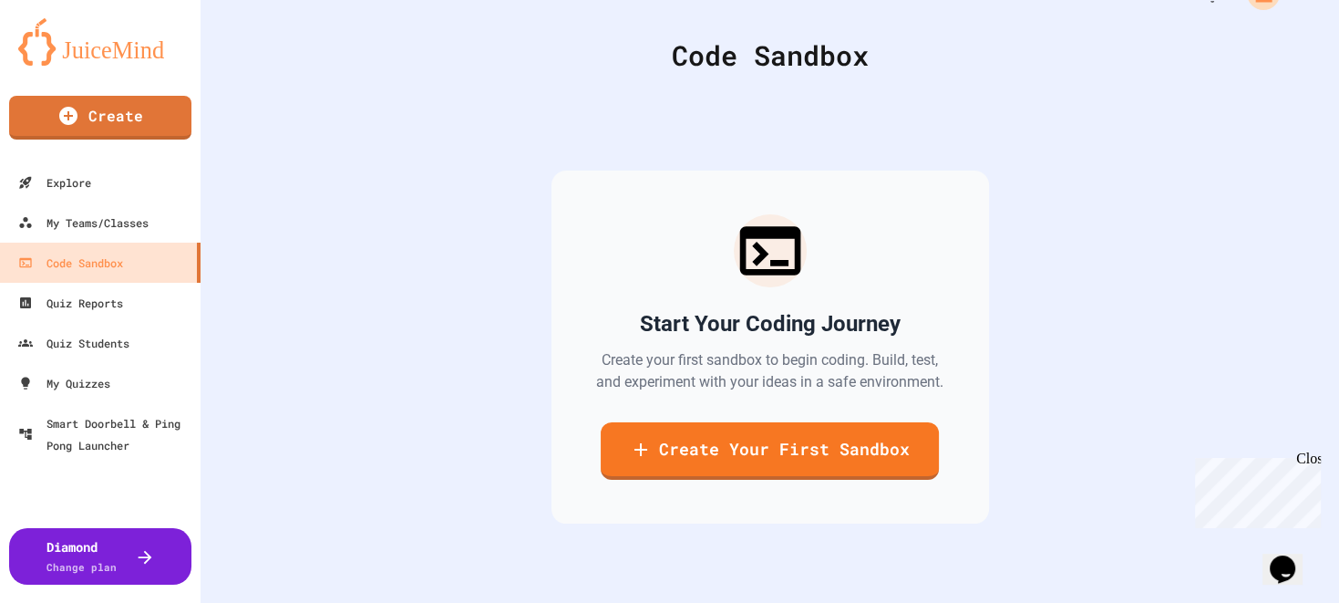
scroll to position [75, 0]
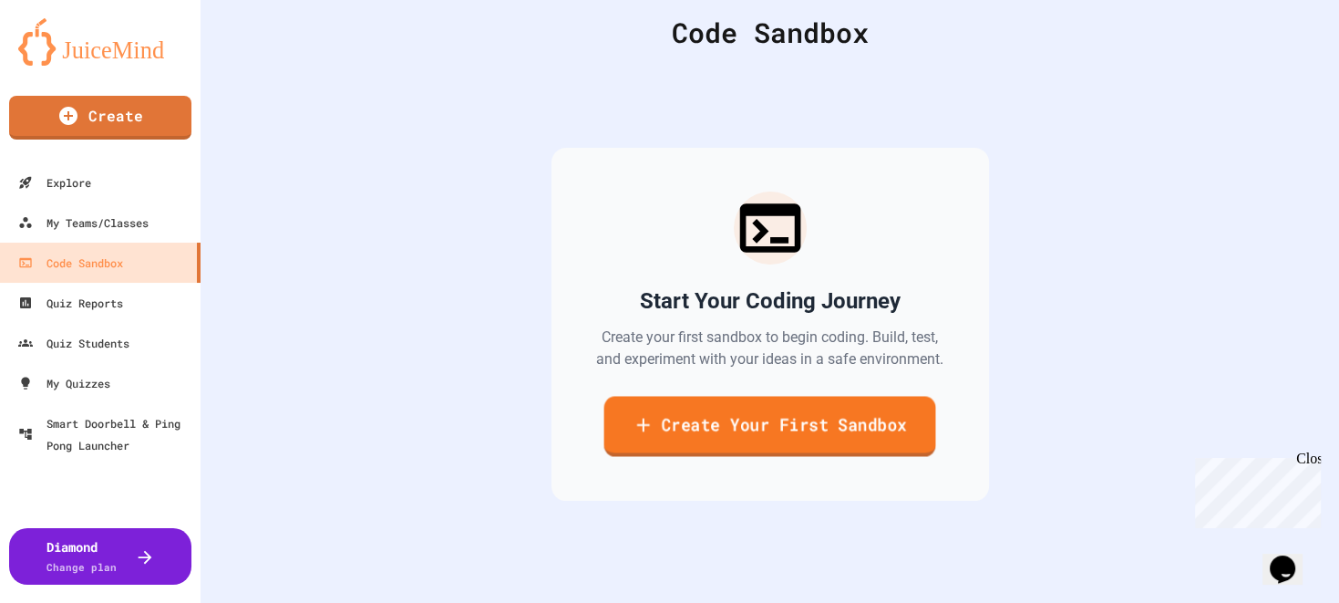
click at [671, 420] on link "Create Your First Sandbox" at bounding box center [770, 426] width 332 height 60
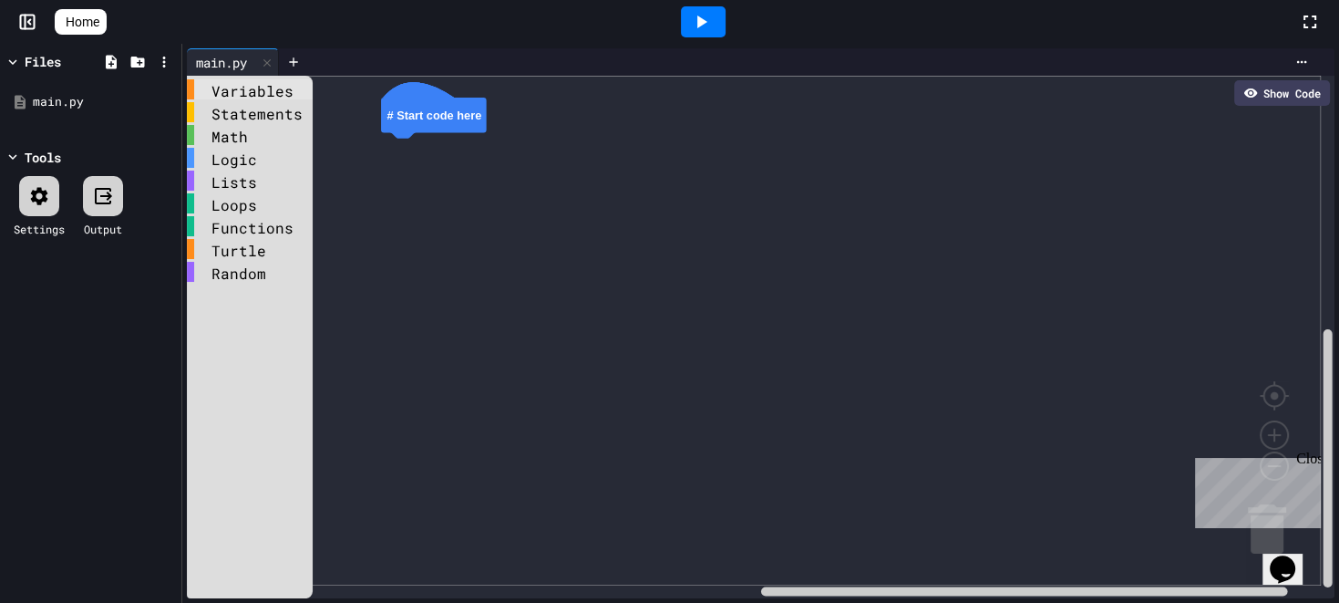
click at [264, 90] on div "Variables" at bounding box center [250, 89] width 126 height 20
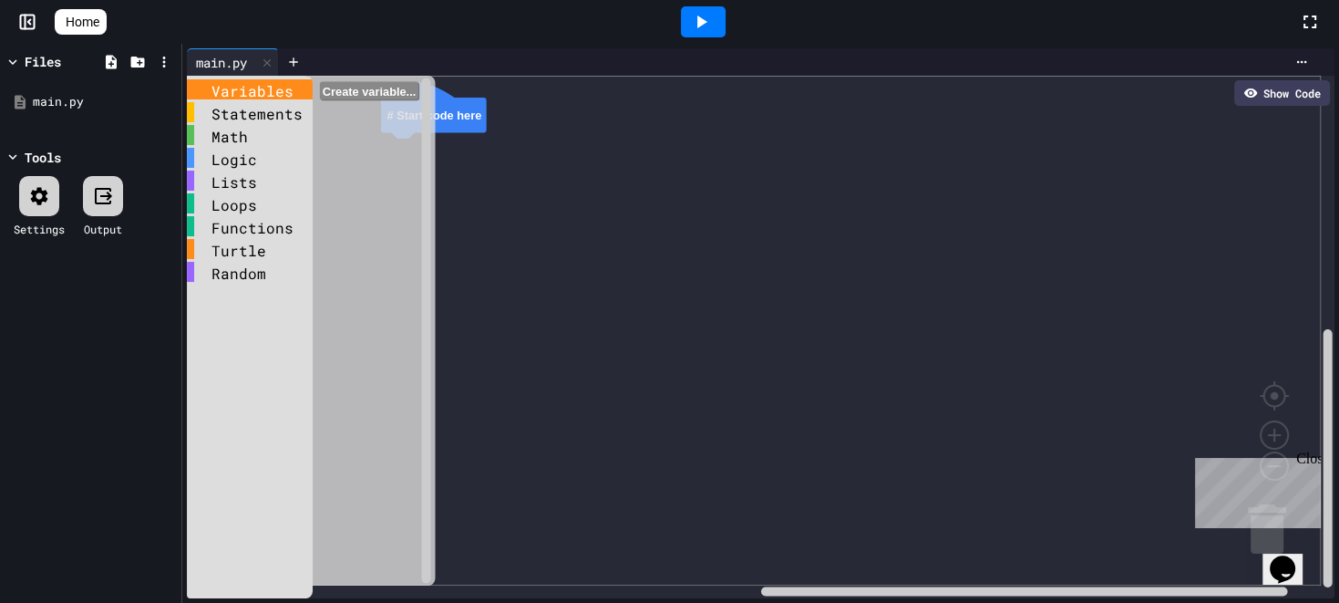
click at [647, 260] on rect "Blockly Workspace" at bounding box center [754, 331] width 1134 height 510
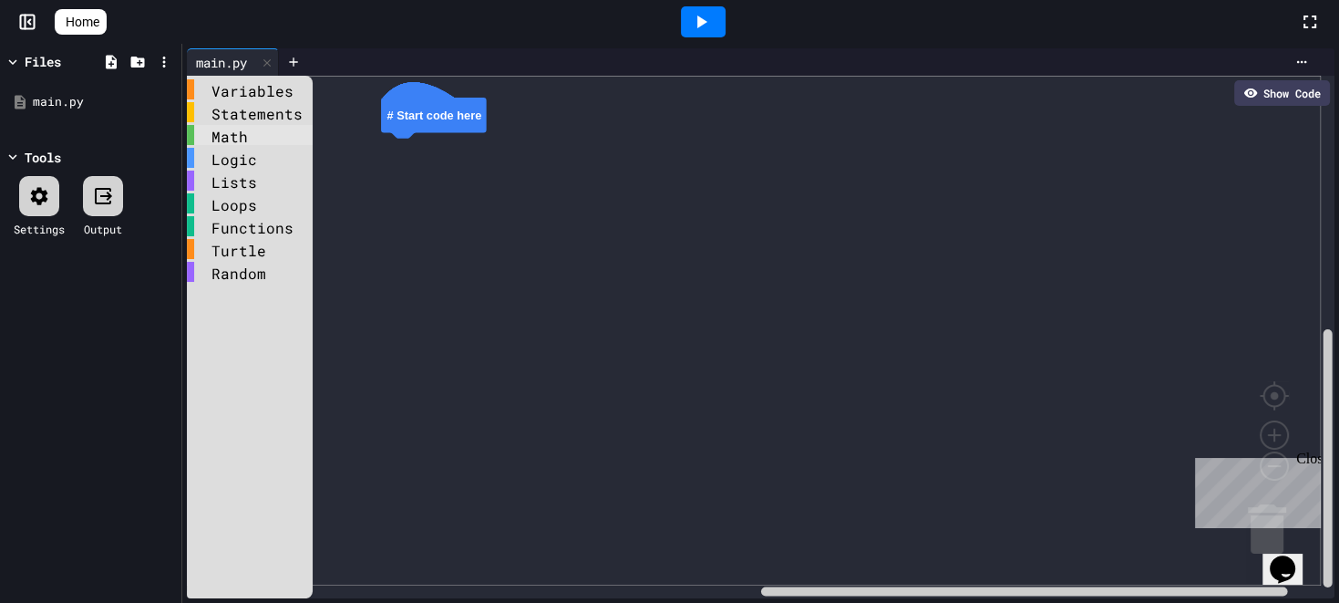
click at [234, 134] on div "Math" at bounding box center [250, 135] width 126 height 20
click at [270, 70] on div at bounding box center [267, 62] width 22 height 26
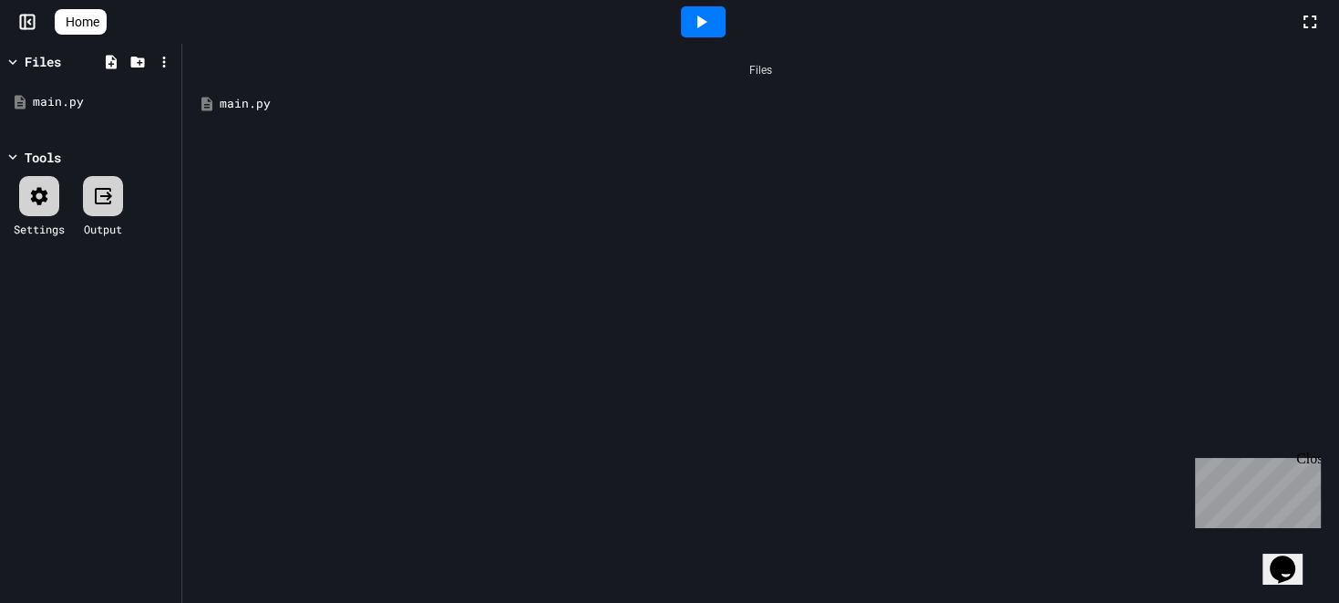
click at [712, 20] on icon at bounding box center [701, 22] width 22 height 22
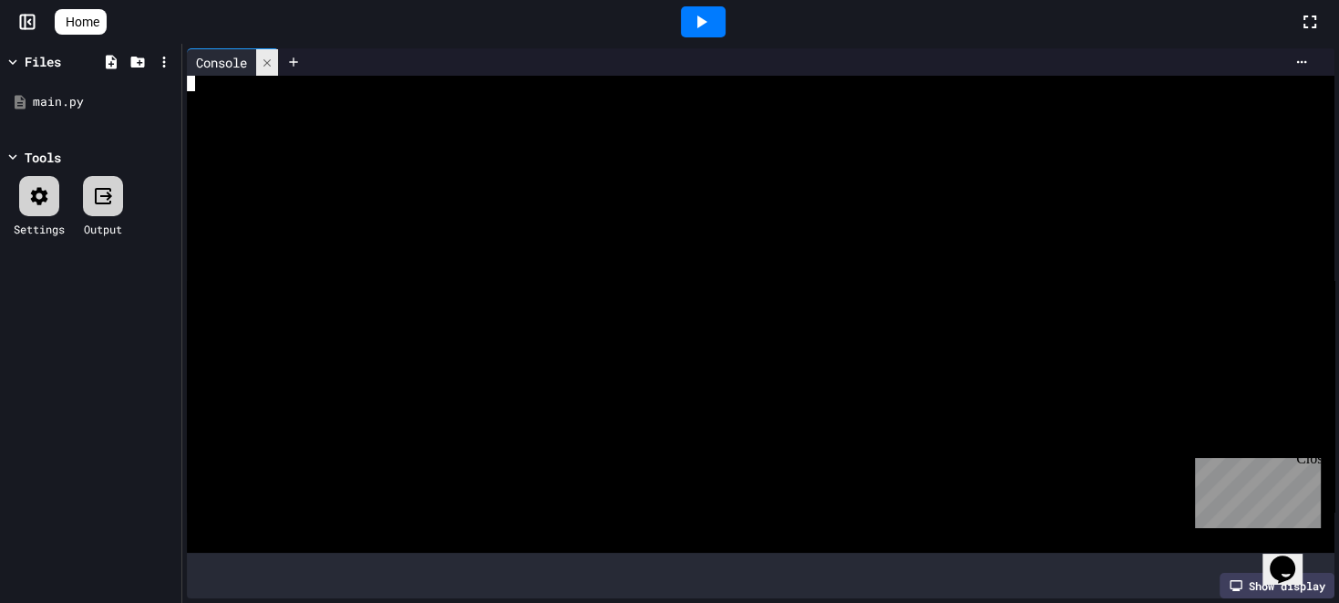
click at [273, 57] on icon at bounding box center [267, 63] width 13 height 13
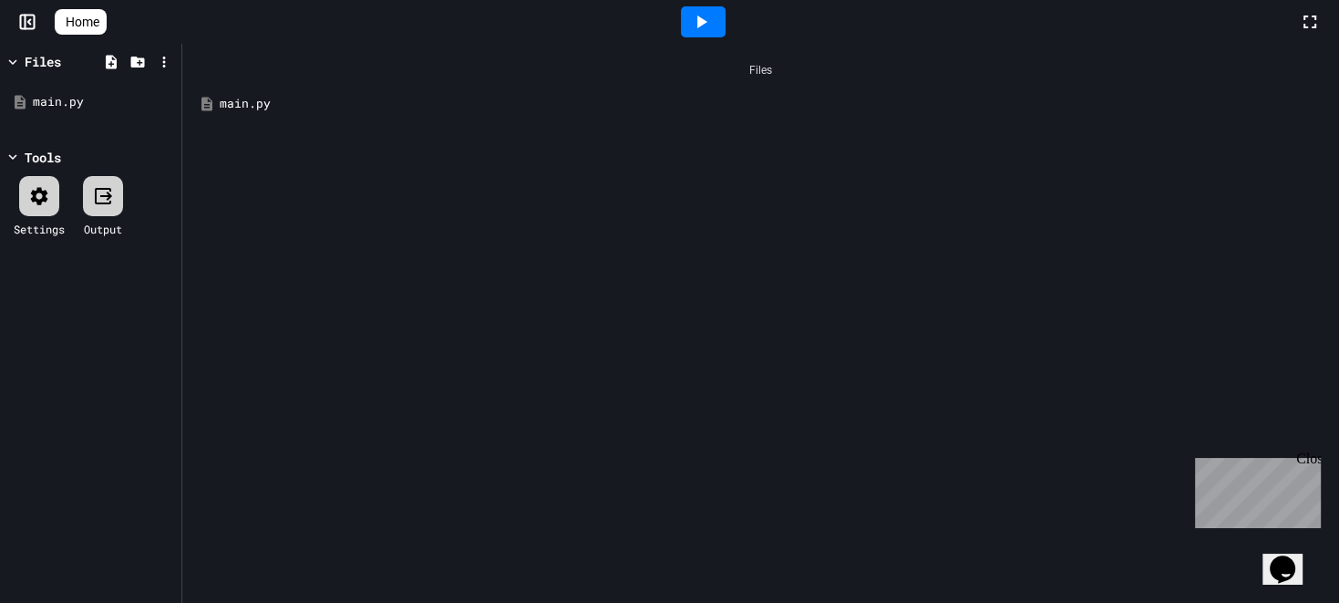
click at [62, 22] on icon at bounding box center [62, 22] width 0 height 0
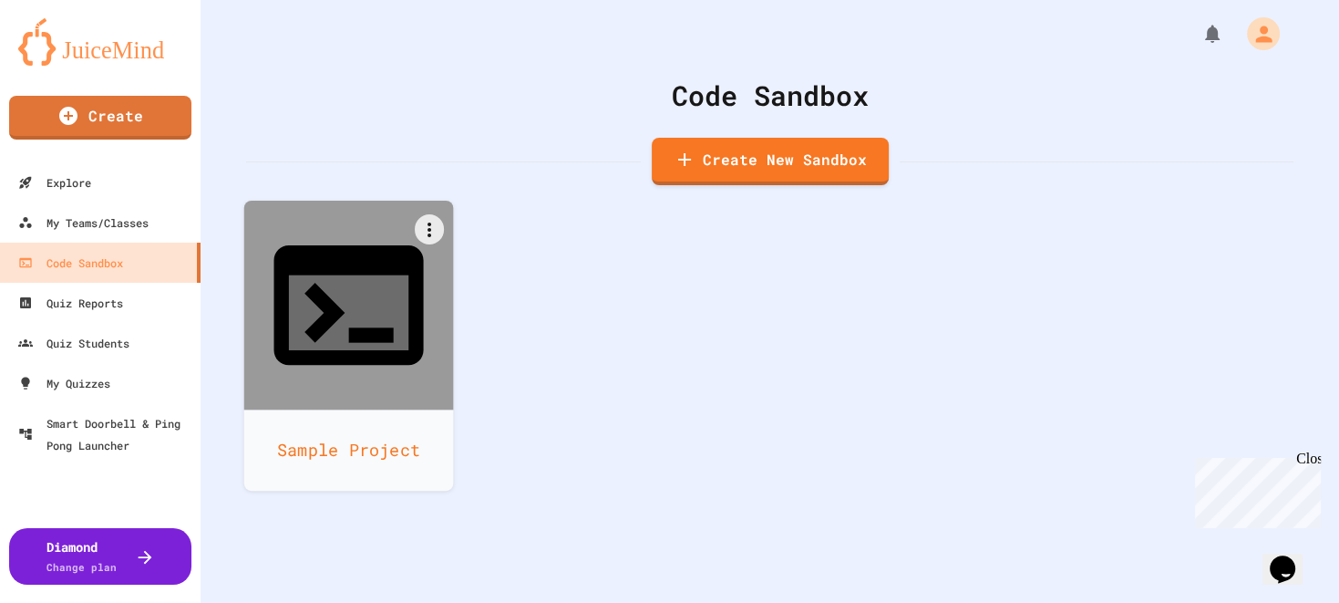
click at [321, 277] on icon at bounding box center [348, 312] width 119 height 75
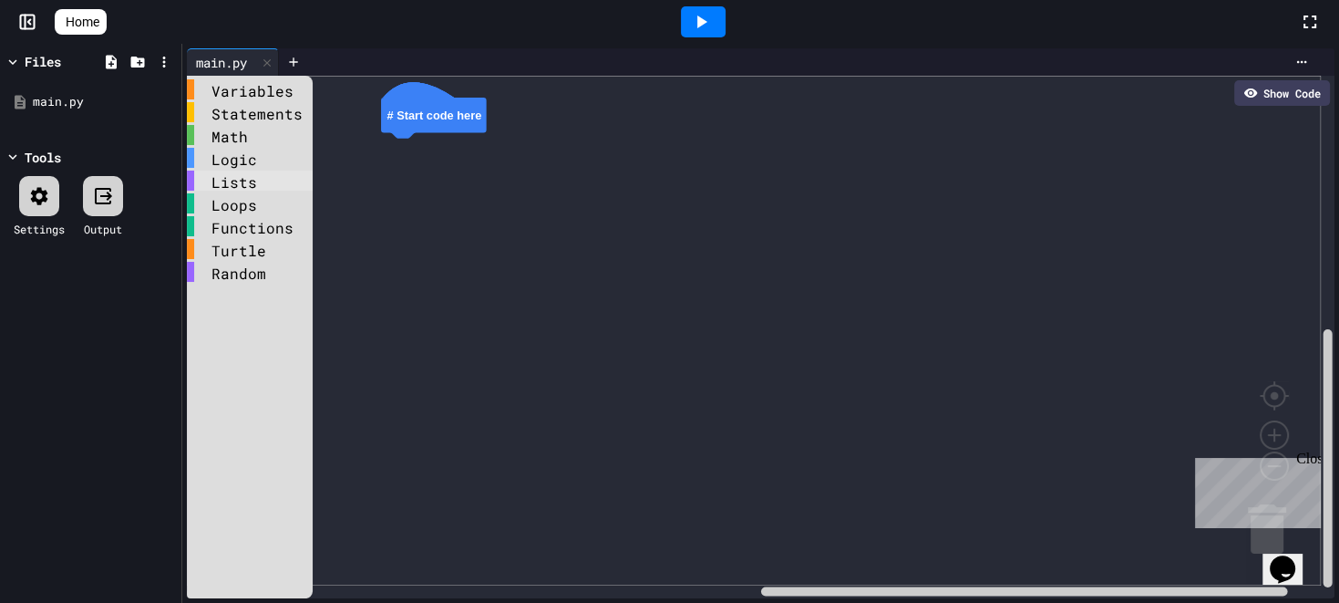
click at [246, 183] on div "Lists" at bounding box center [250, 180] width 126 height 20
click at [216, 183] on div "Lists" at bounding box center [250, 180] width 126 height 20
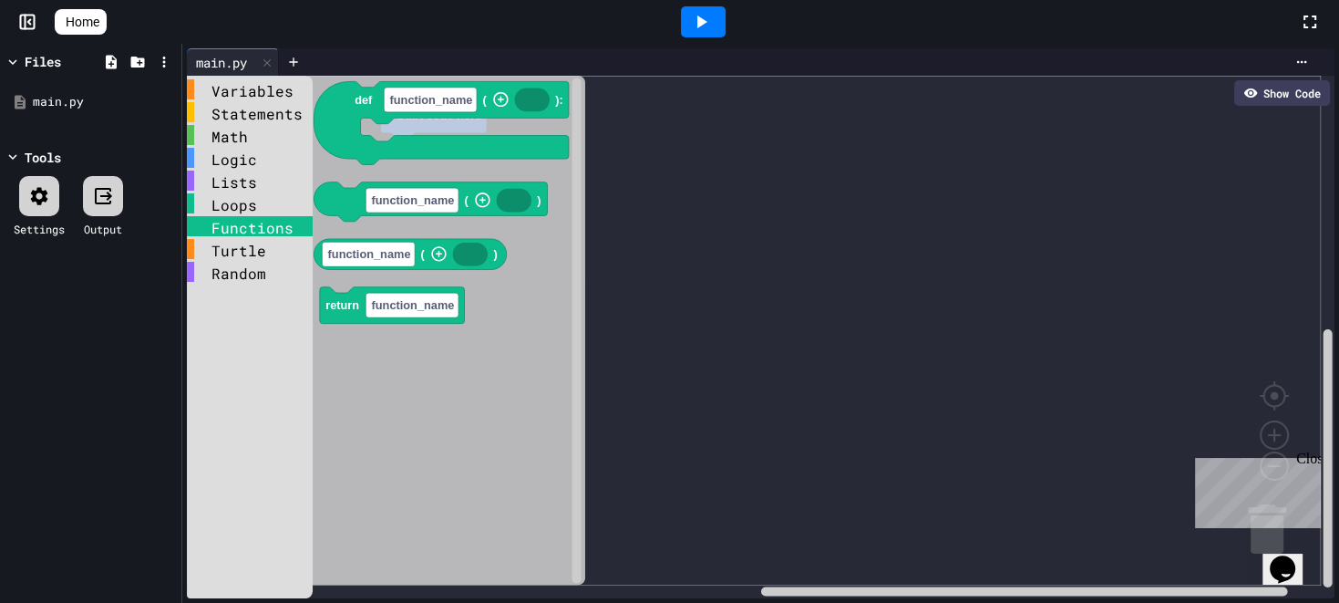
click at [240, 231] on div "Functions" at bounding box center [250, 226] width 126 height 20
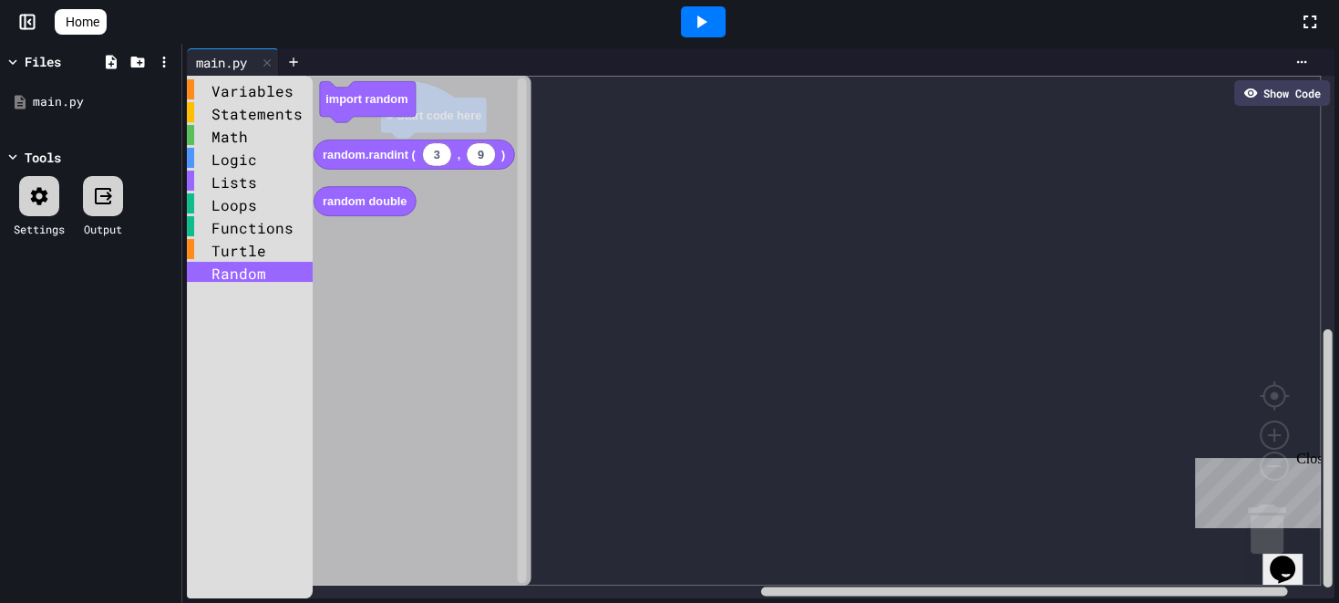
click at [239, 275] on div "Random" at bounding box center [250, 272] width 126 height 20
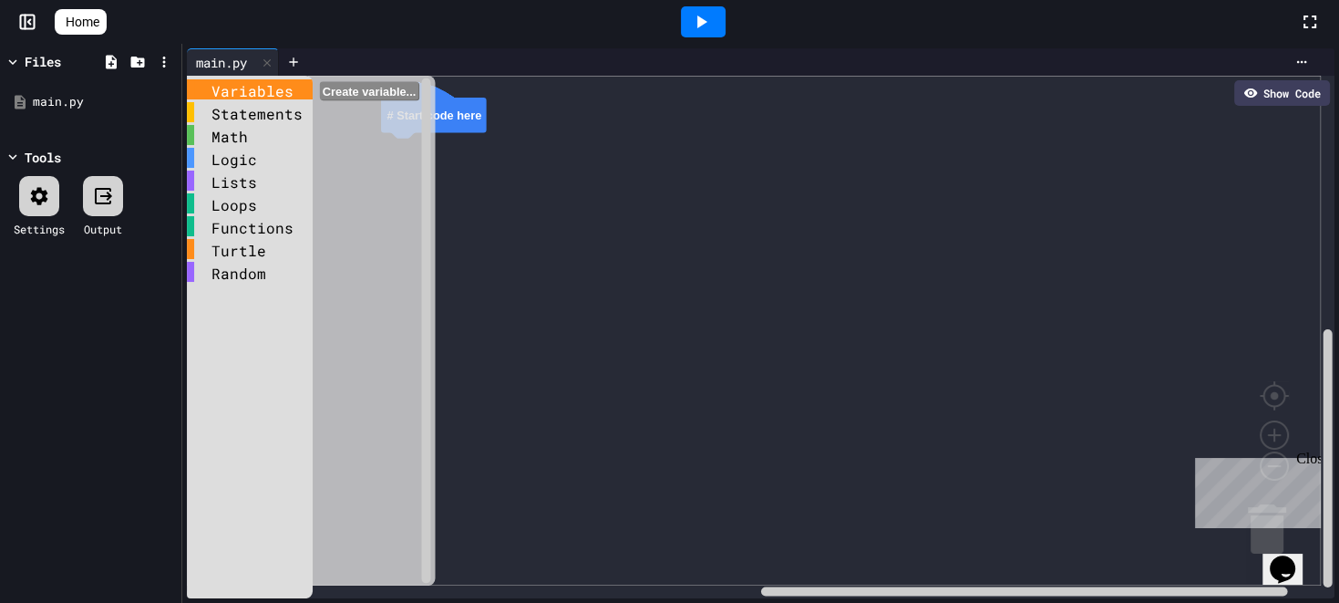
click at [266, 93] on div "Variables" at bounding box center [250, 89] width 126 height 20
click at [690, 241] on rect "Blockly Workspace" at bounding box center [754, 331] width 1134 height 510
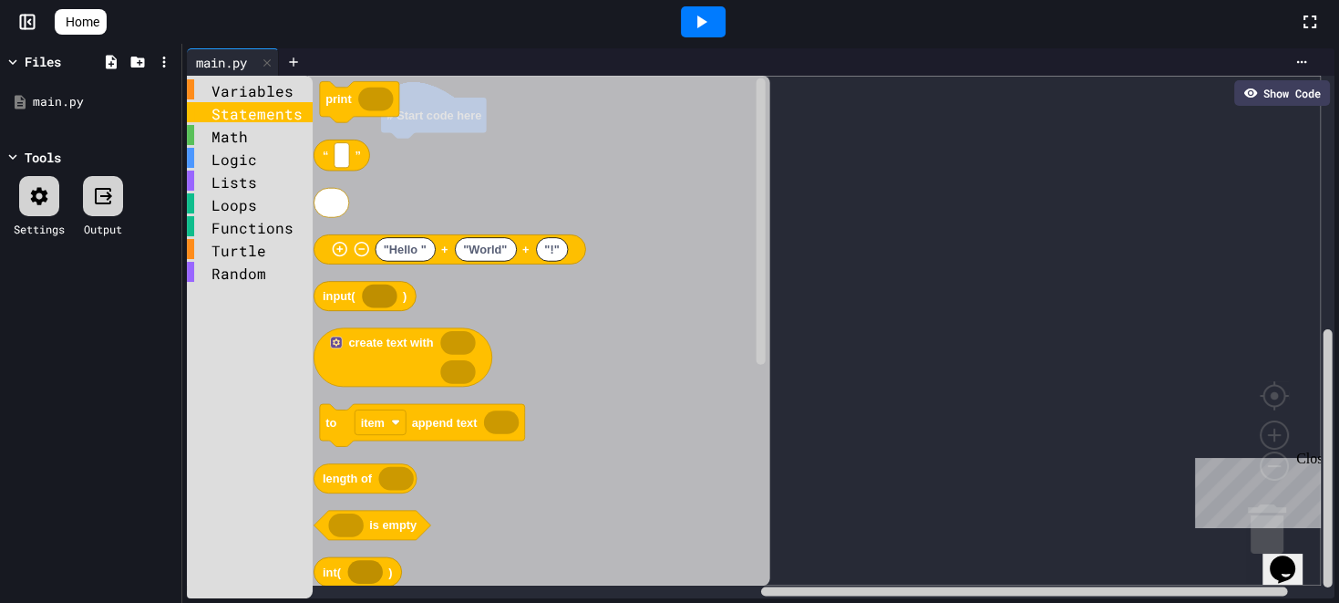
click at [233, 112] on div "Statements" at bounding box center [250, 112] width 126 height 20
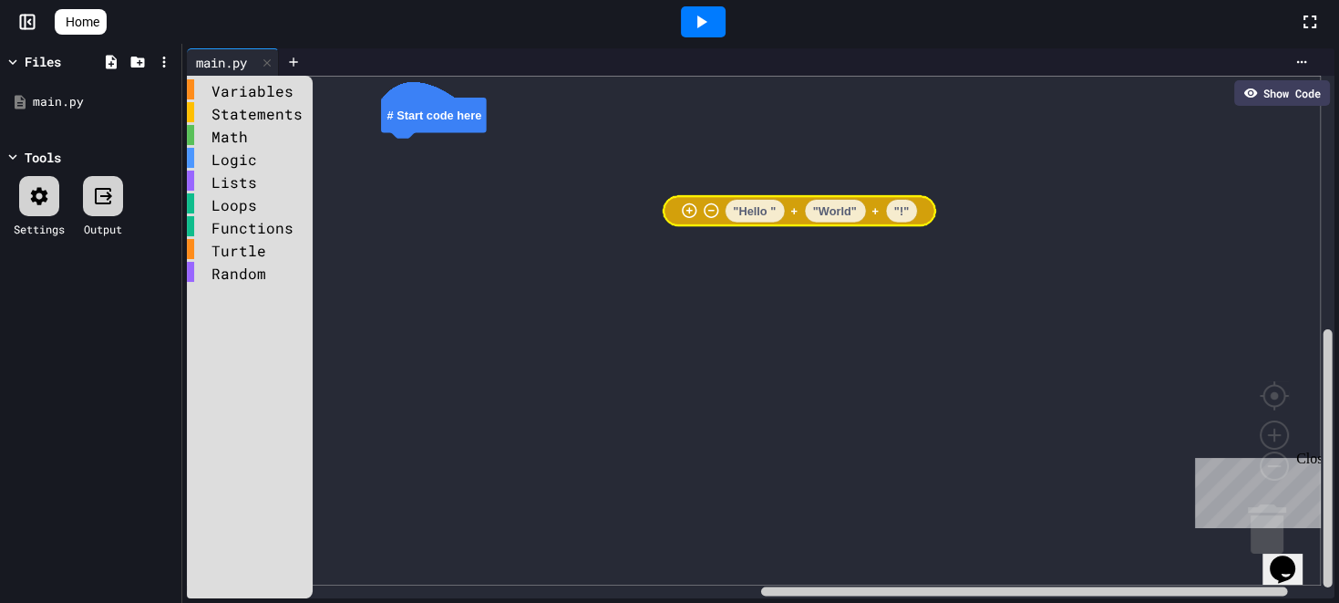
click at [931, 213] on div "Variables Statements Math Logic Lists Loops Functions Turtle Random # Start cod…" at bounding box center [761, 337] width 1148 height 522
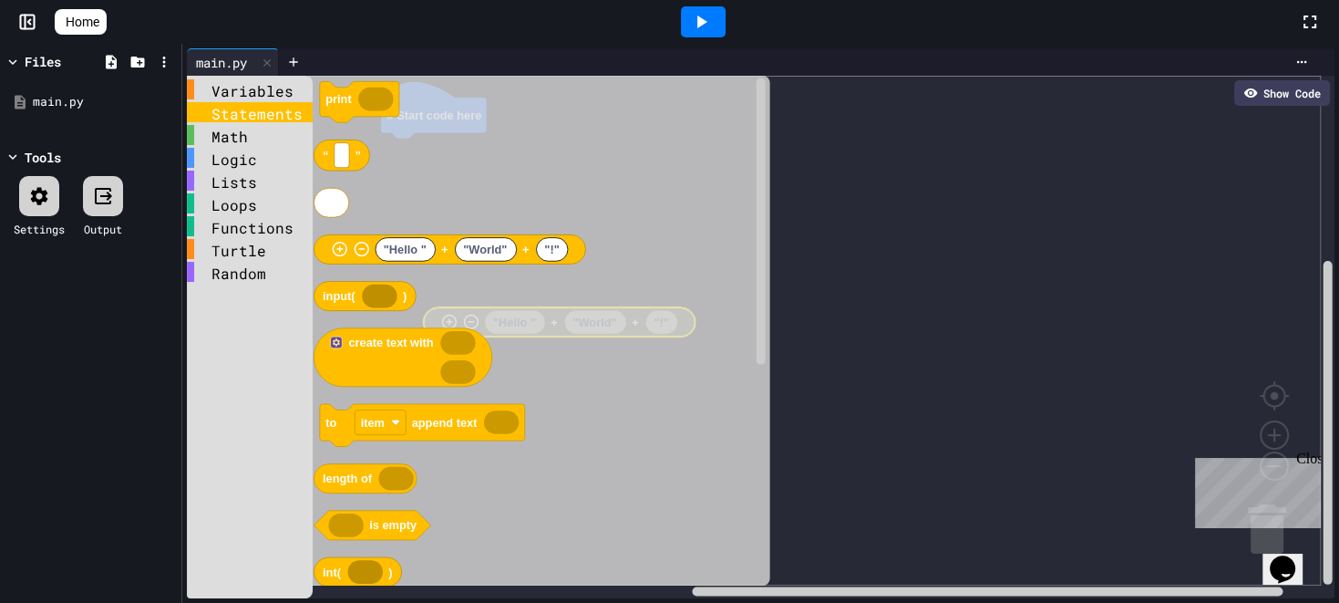
click at [235, 115] on div "Statements" at bounding box center [250, 112] width 126 height 20
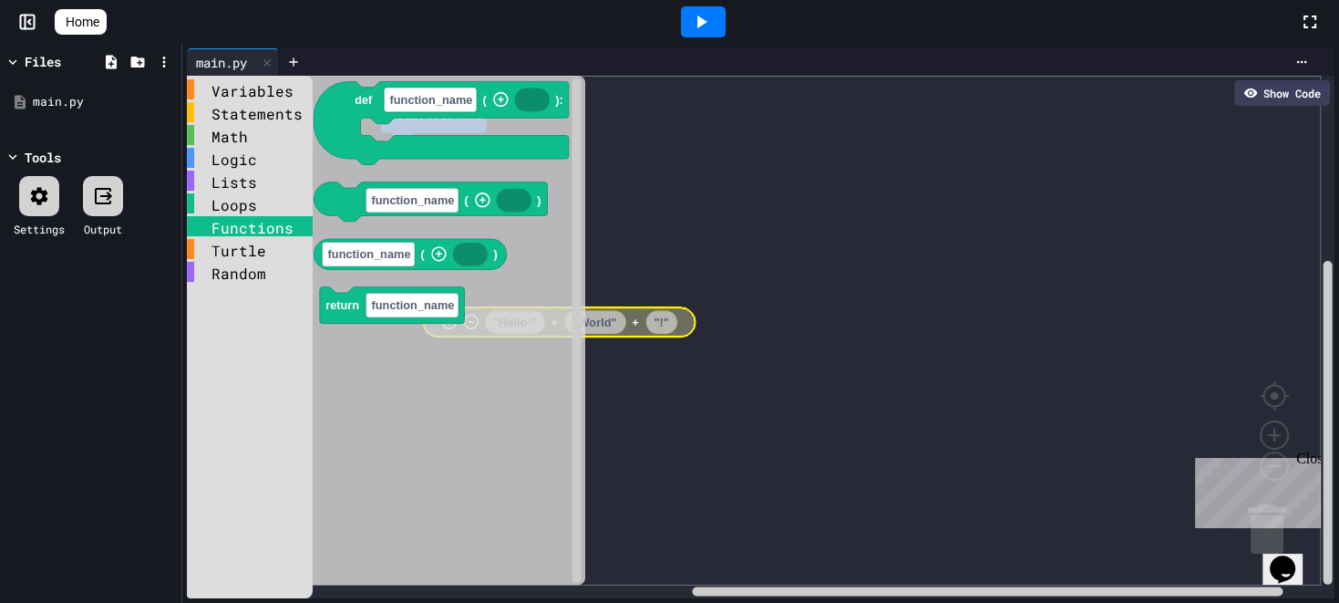
click at [241, 222] on div "Functions" at bounding box center [250, 226] width 126 height 20
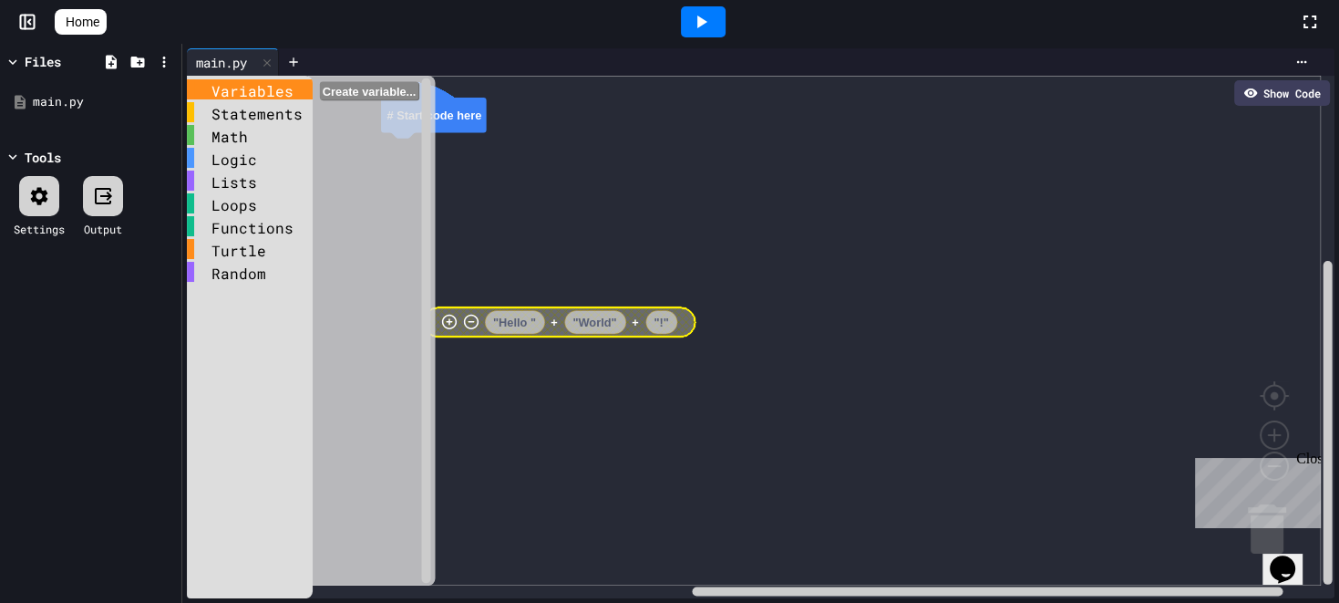
click at [248, 97] on div "Variables" at bounding box center [250, 89] width 126 height 20
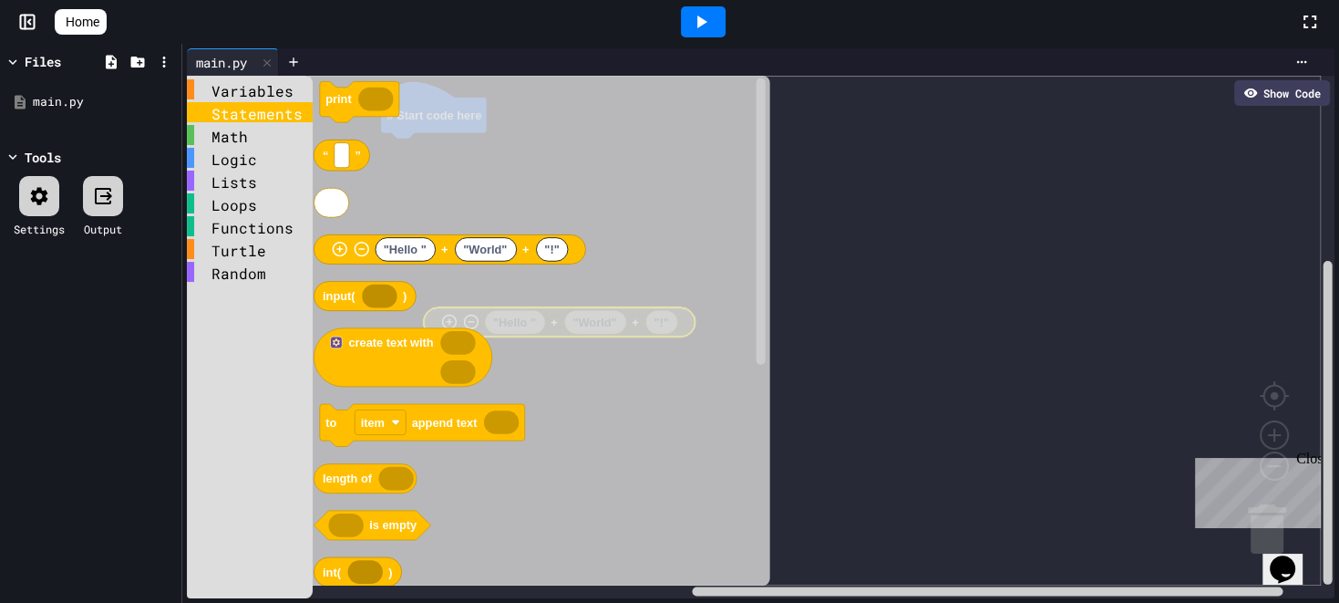
click at [248, 117] on div "Statements" at bounding box center [250, 112] width 126 height 20
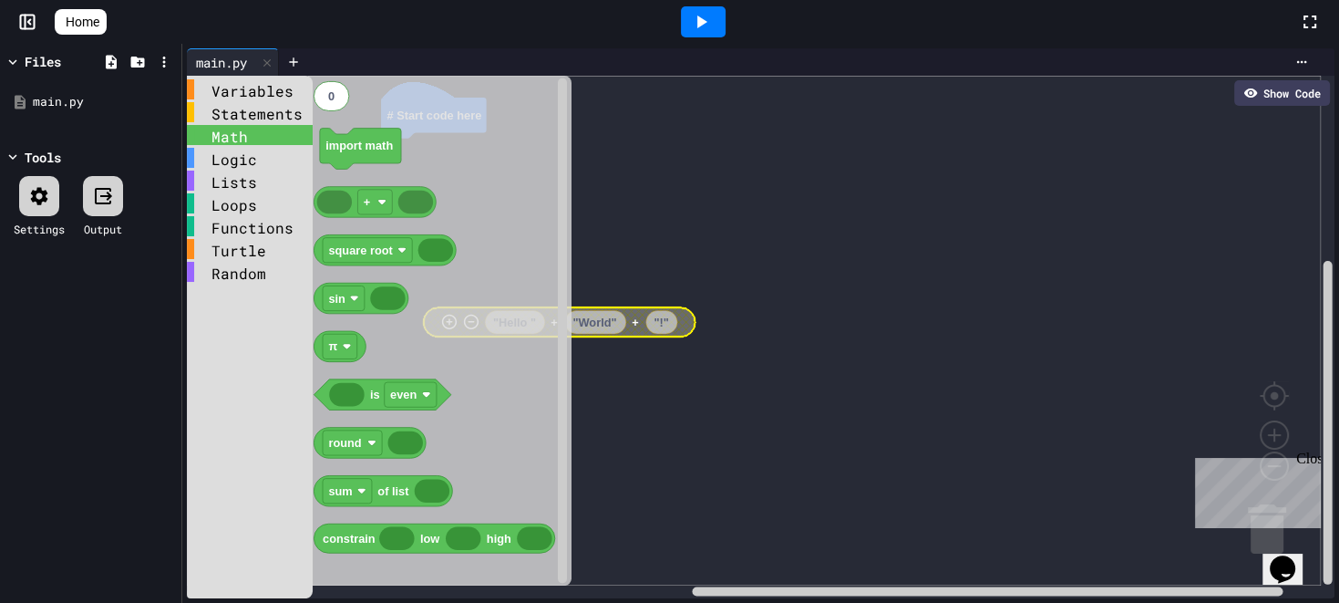
click at [212, 139] on div "Math" at bounding box center [250, 135] width 126 height 20
click at [243, 162] on div "Logic" at bounding box center [250, 158] width 126 height 20
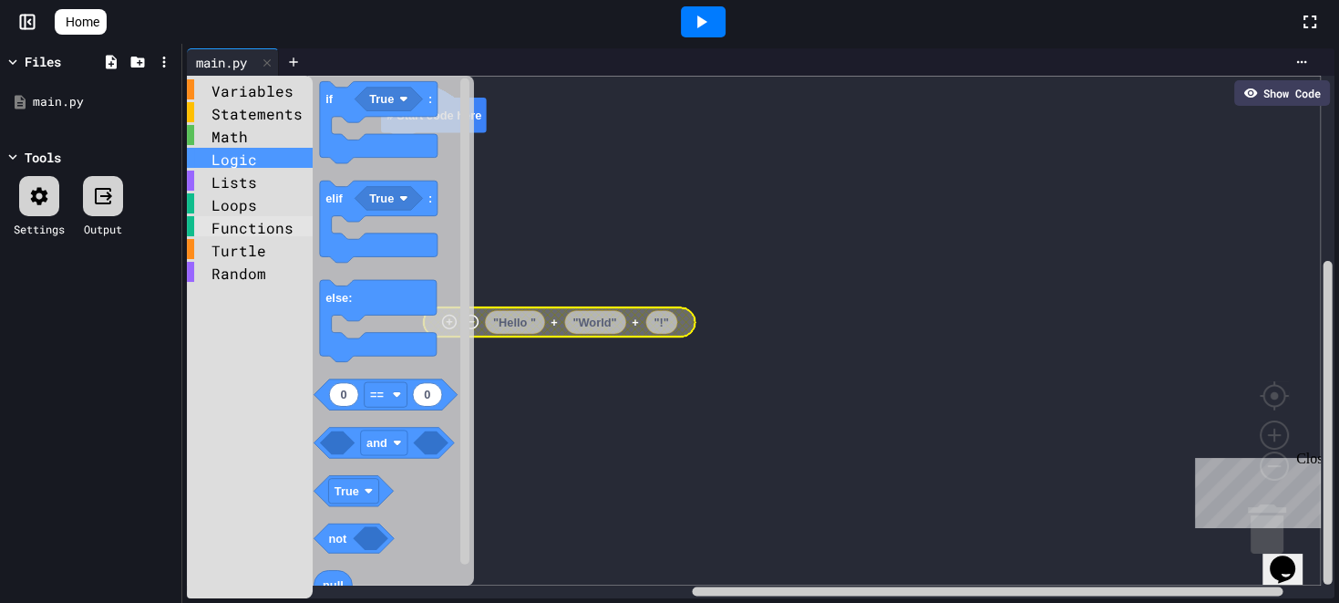
click at [252, 218] on div "Functions" at bounding box center [250, 226] width 126 height 20
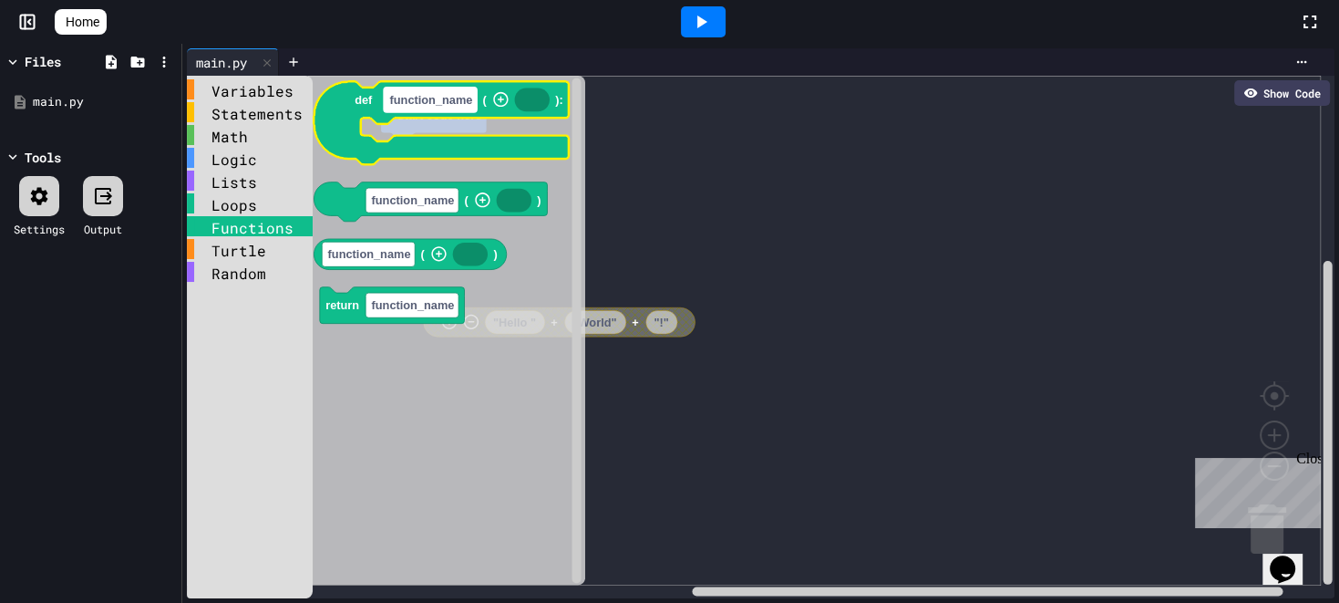
click at [434, 107] on text "function_name" at bounding box center [431, 100] width 83 height 14
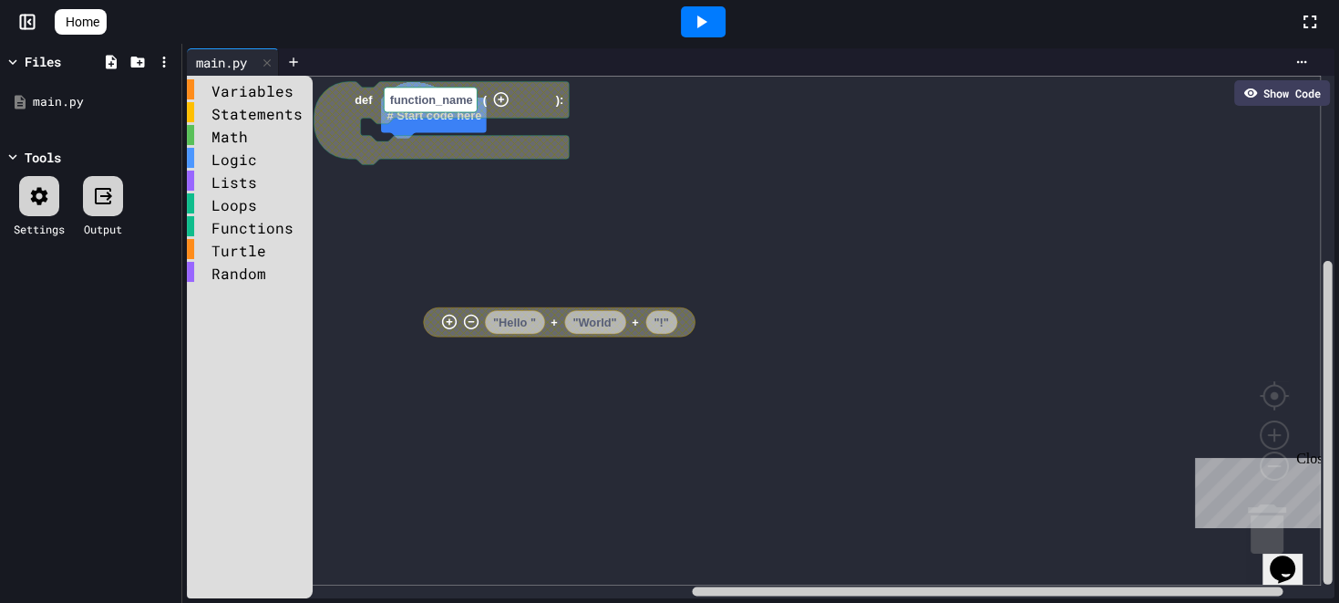
click at [377, 275] on rect "Blockly Workspace" at bounding box center [754, 331] width 1134 height 510
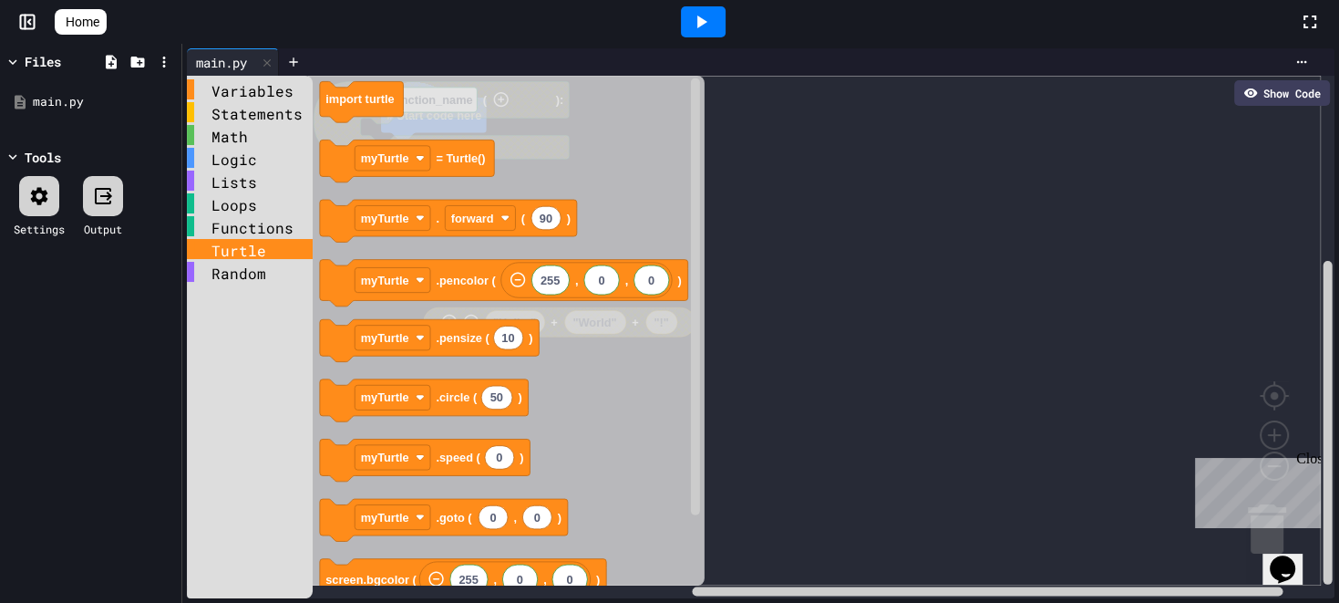
click at [239, 256] on div "Turtle" at bounding box center [250, 249] width 126 height 20
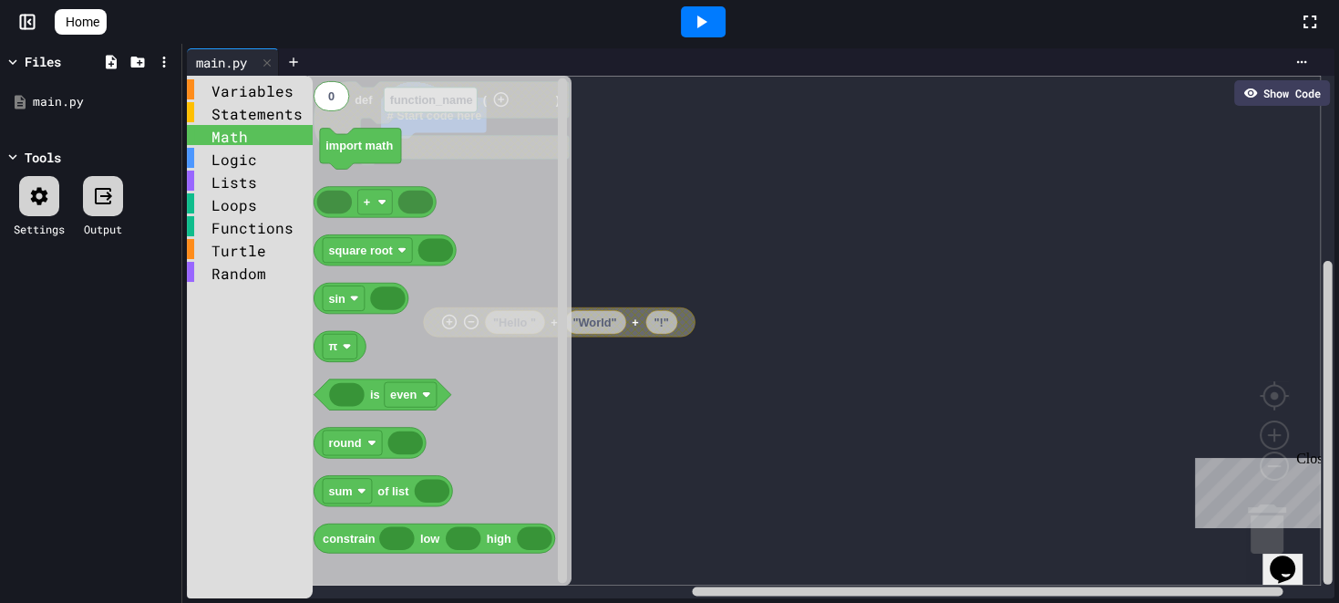
click at [237, 143] on div "Math" at bounding box center [250, 135] width 126 height 20
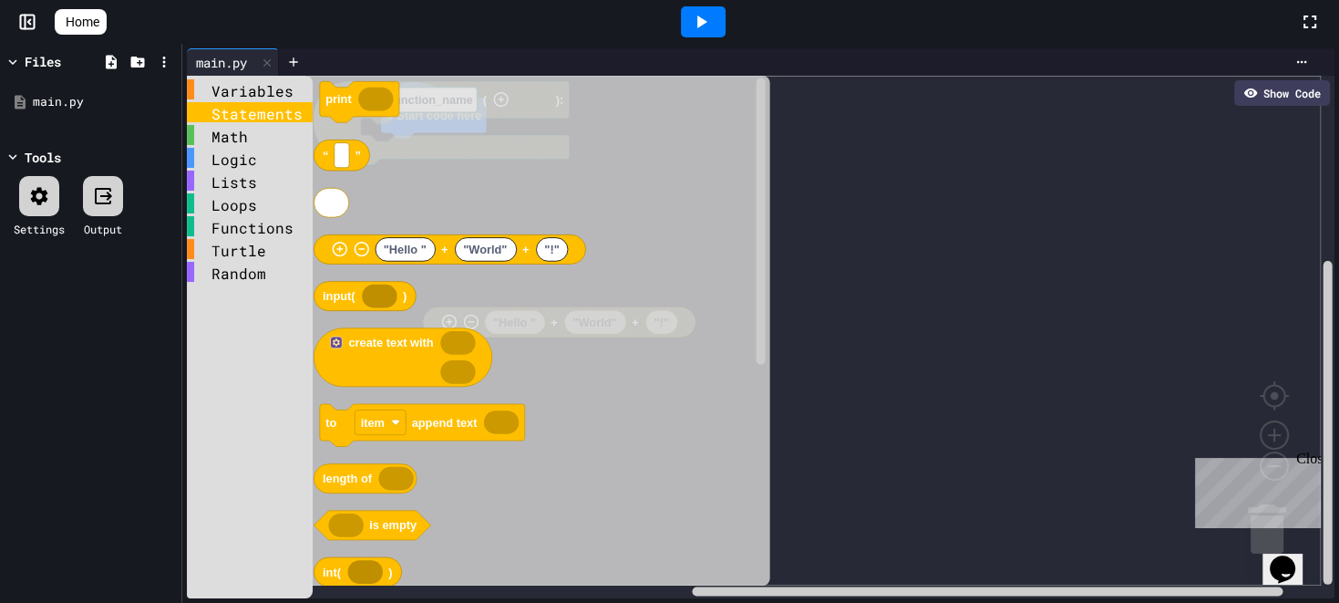
click at [254, 118] on div "Statements" at bounding box center [250, 112] width 126 height 20
click at [336, 110] on icon "Blockly Workspace" at bounding box center [359, 101] width 79 height 41
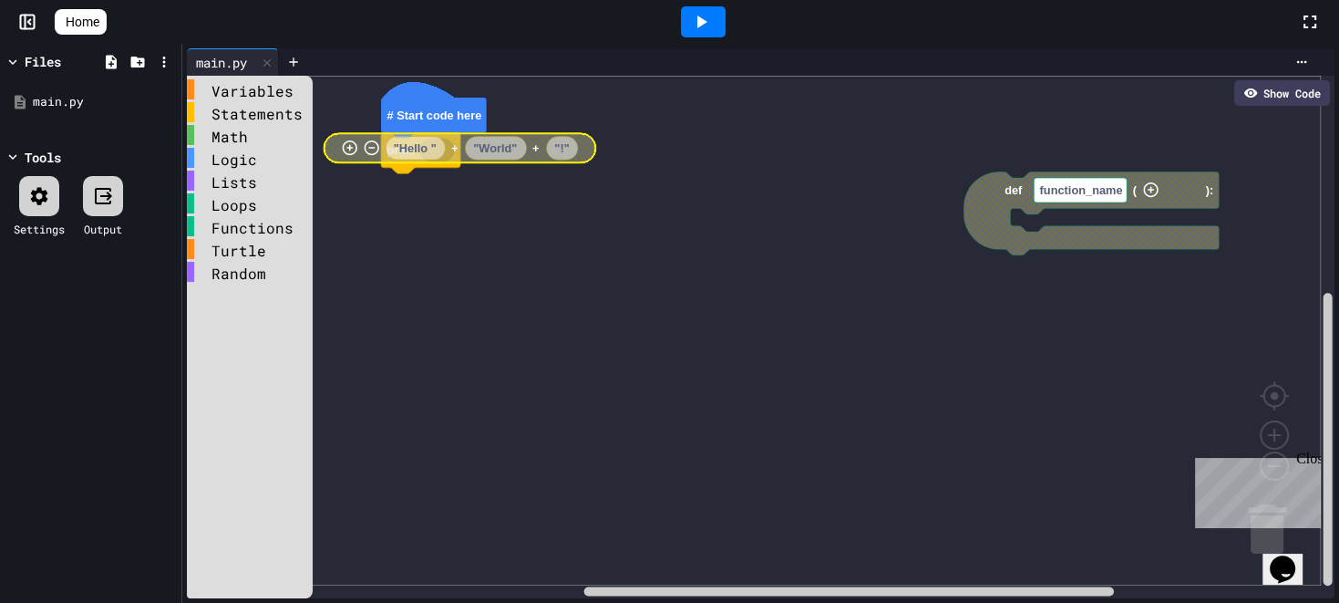
click at [344, 148] on image "Blockly Workspace" at bounding box center [350, 147] width 16 height 16
click at [377, 159] on icon "Blockly Workspace" at bounding box center [484, 147] width 321 height 29
click at [374, 159] on icon "Blockly Workspace" at bounding box center [484, 147] width 321 height 29
click at [372, 143] on image "Blockly Workspace" at bounding box center [372, 147] width 16 height 16
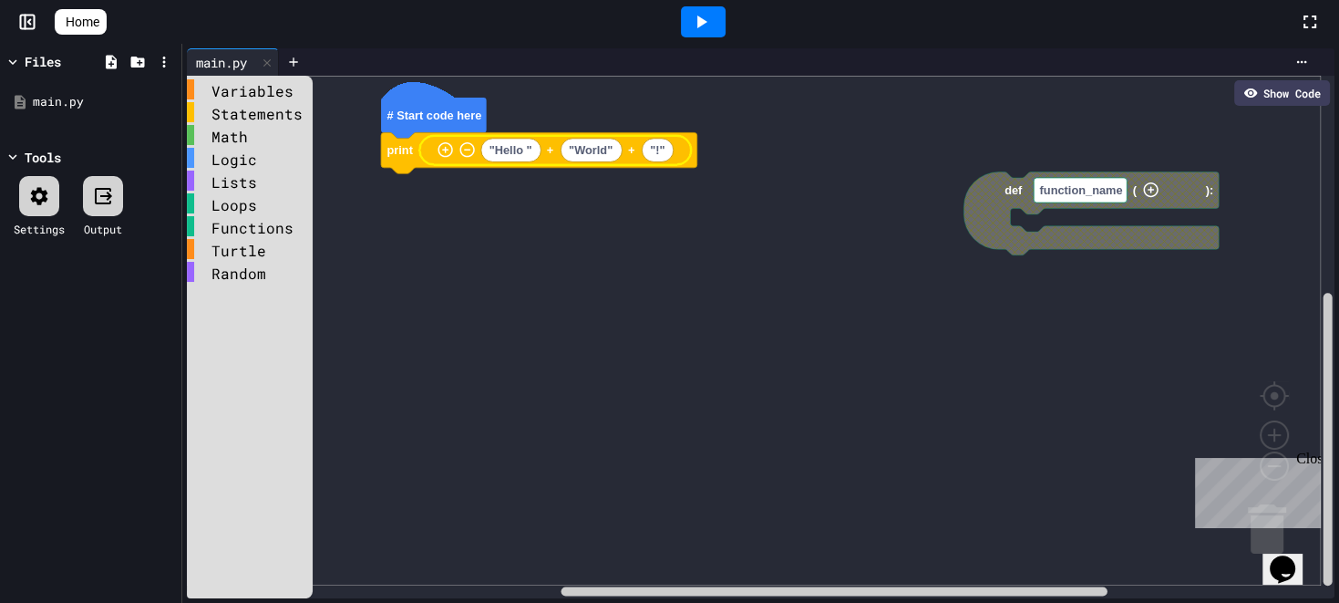
click at [712, 24] on icon at bounding box center [701, 22] width 22 height 22
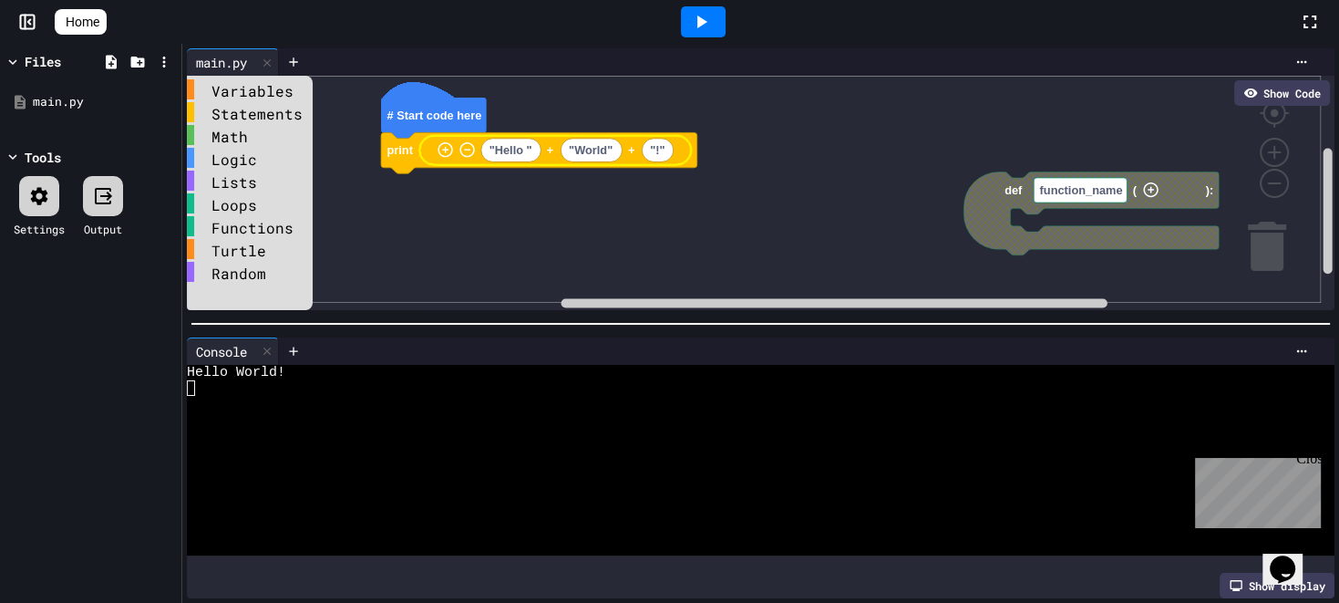
click at [454, 230] on rect "Blockly Workspace" at bounding box center [754, 189] width 1134 height 227
click at [32, 17] on icon at bounding box center [27, 22] width 18 height 18
